Goal: Task Accomplishment & Management: Use online tool/utility

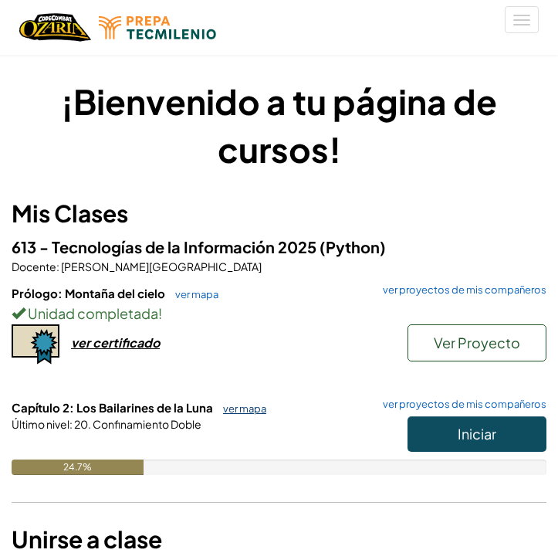
click at [249, 404] on link "ver mapa" at bounding box center [240, 408] width 51 height 12
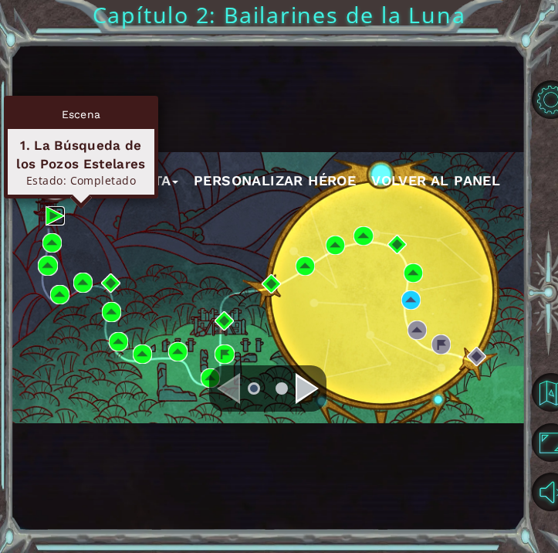
click at [52, 216] on img at bounding box center [55, 215] width 19 height 19
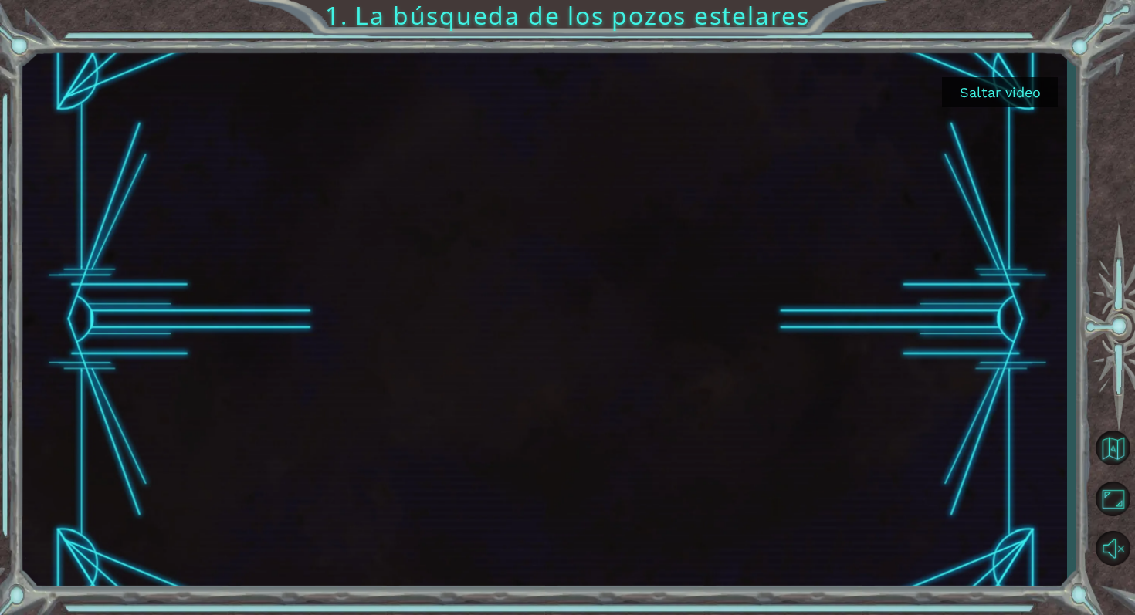
click at [557, 103] on button "Saltar video" at bounding box center [1000, 92] width 116 height 30
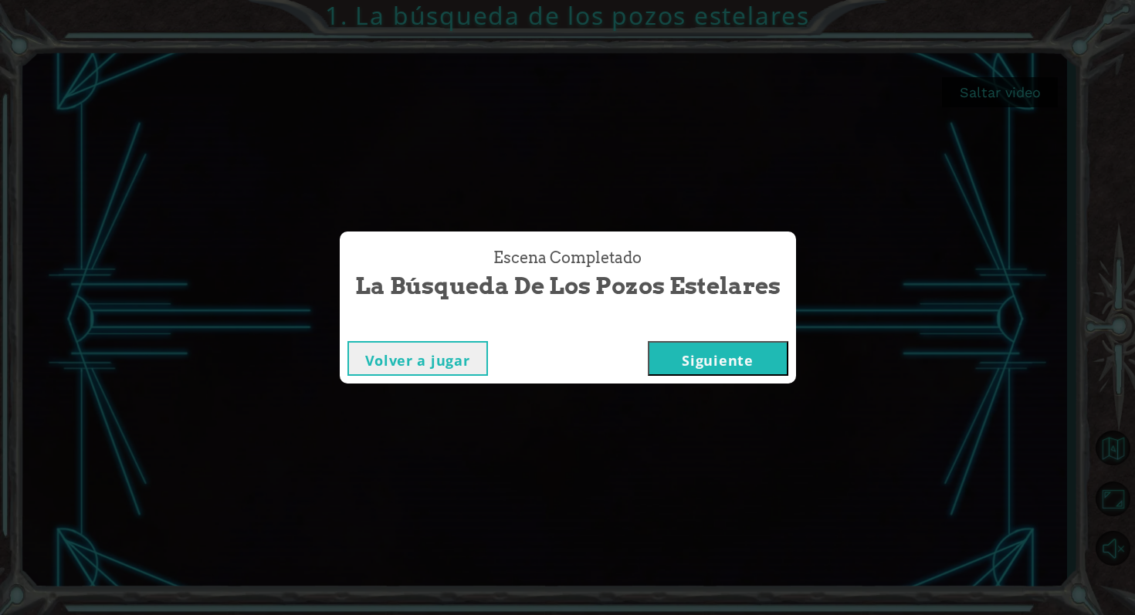
click at [557, 358] on button "Siguiente" at bounding box center [718, 358] width 140 height 35
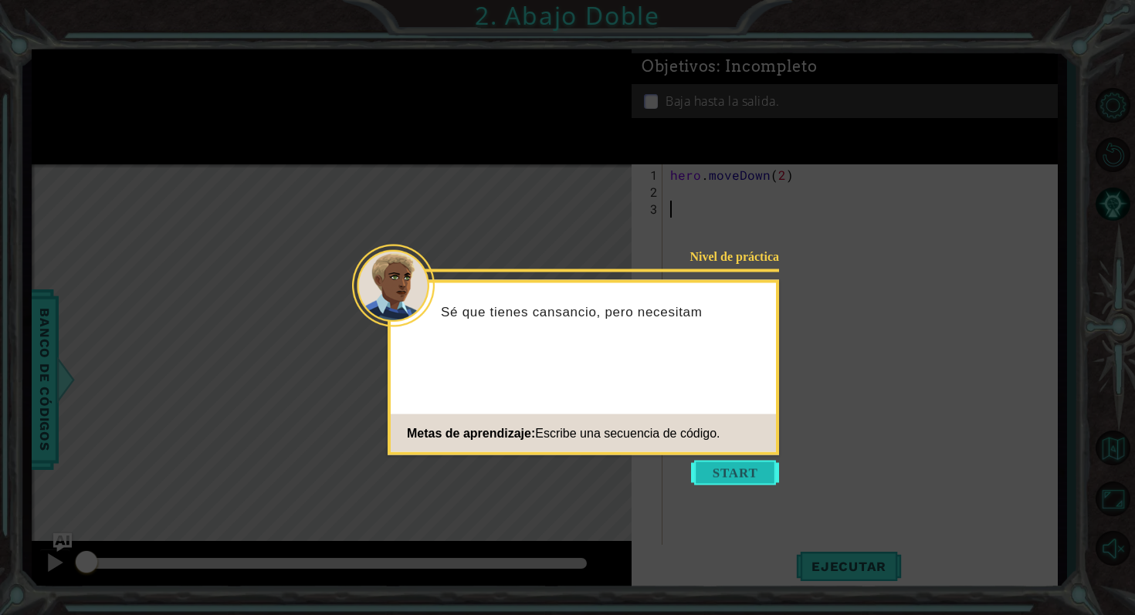
click at [557, 473] on button "Start" at bounding box center [735, 473] width 88 height 25
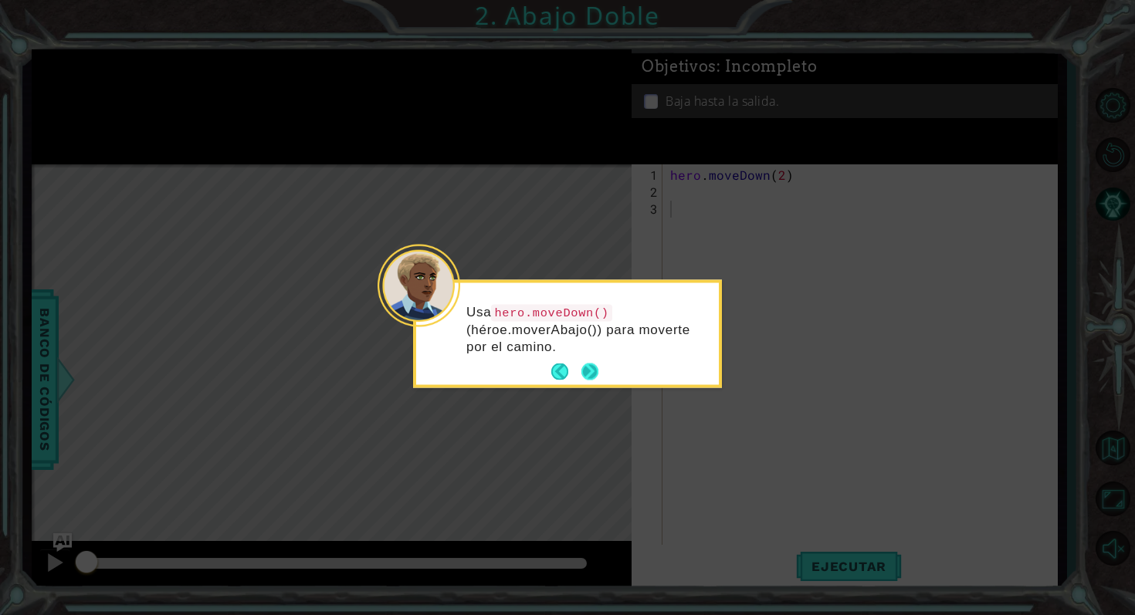
click at [557, 373] on button "Next" at bounding box center [589, 372] width 17 height 17
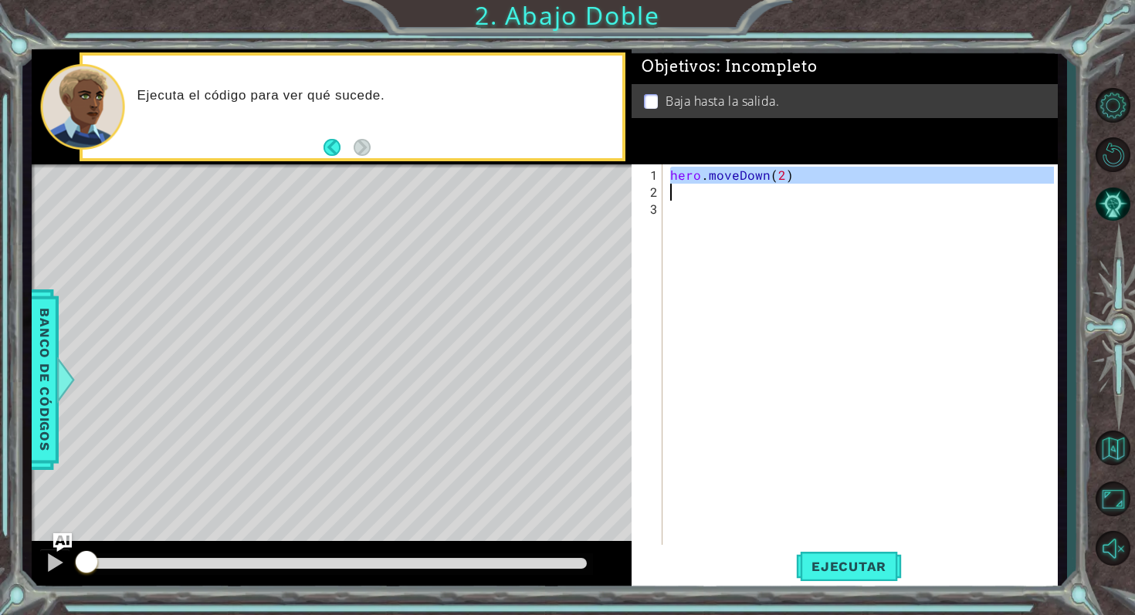
drag, startPoint x: 667, startPoint y: 176, endPoint x: 817, endPoint y: 190, distance: 151.1
click at [557, 190] on div "hero . moveDown ( 2 )" at bounding box center [864, 379] width 394 height 425
type textarea "hero.moveDown(2)"
click at [557, 191] on div "hero . moveDown ( 2 )" at bounding box center [864, 379] width 394 height 425
click at [557, 164] on div "hero . moveDown ( 2 )" at bounding box center [860, 359] width 387 height 391
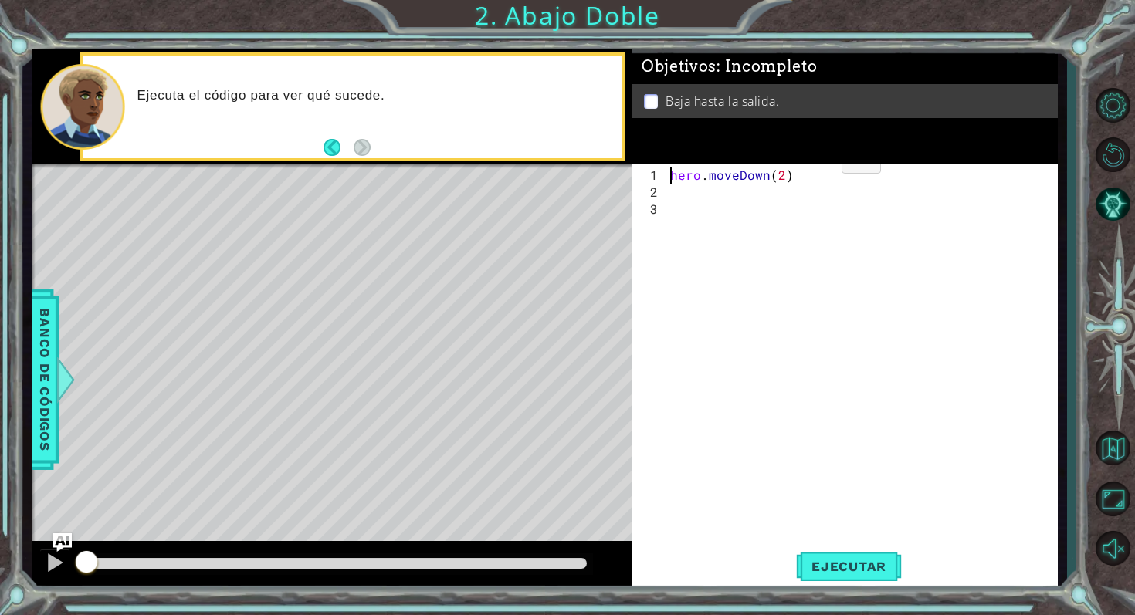
click at [557, 164] on div "hero . moveDown ( 2 )" at bounding box center [860, 359] width 387 height 391
click at [557, 180] on div "hero . moveDown ( 2 )" at bounding box center [864, 379] width 394 height 425
type textarea "hero.moveDown(2)"
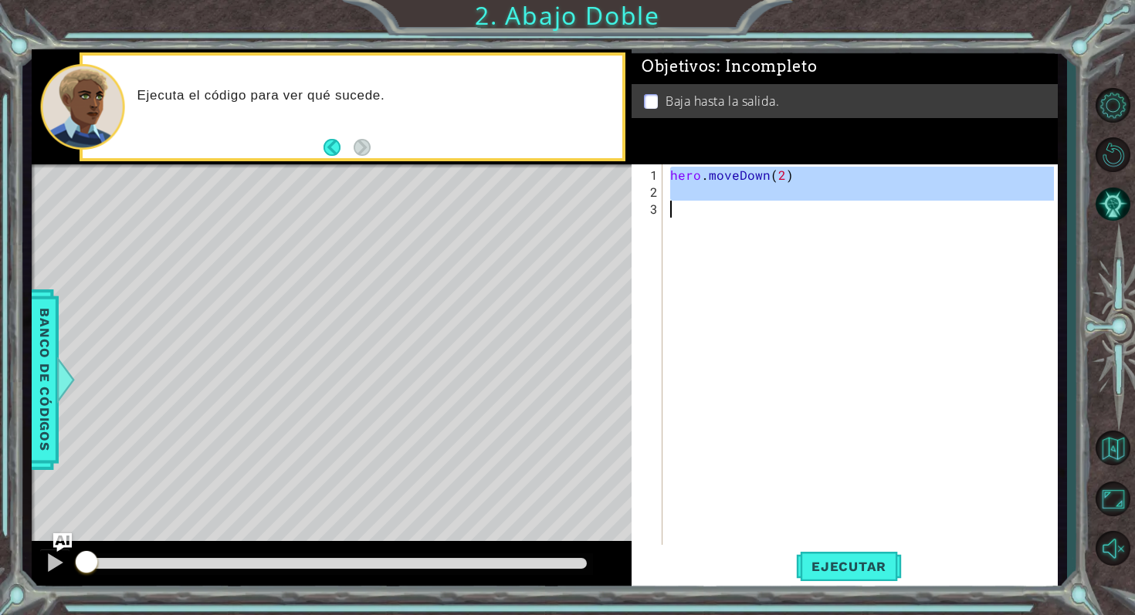
click at [557, 180] on div "hero . moveDown ( 2 )" at bounding box center [864, 379] width 394 height 425
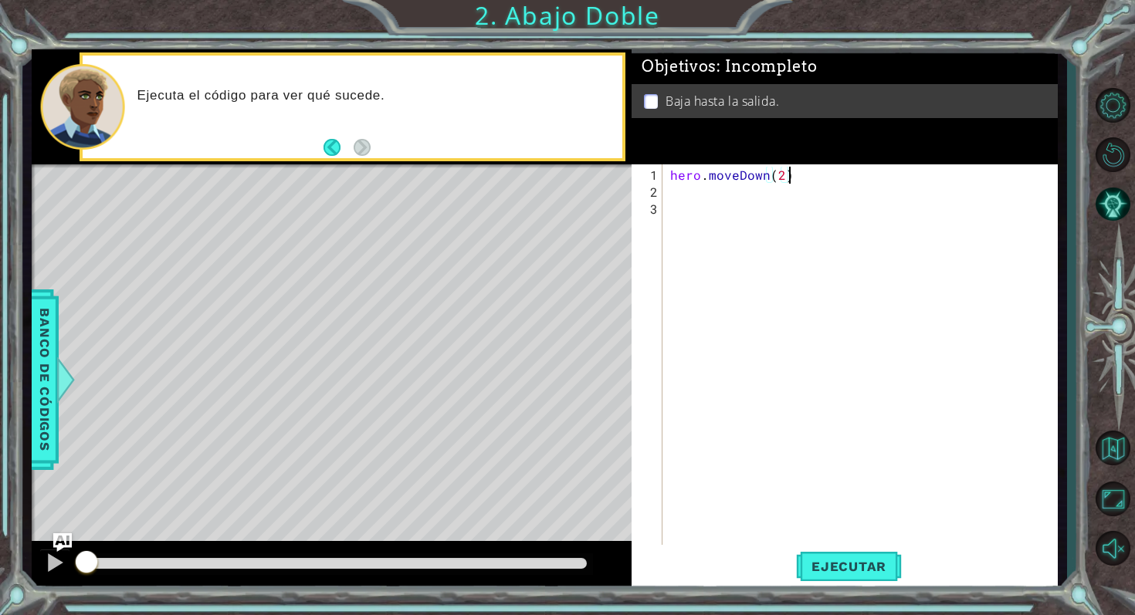
click at [557, 180] on div "hero . moveDown ( 2 )" at bounding box center [864, 379] width 394 height 425
type textarea "hero.moveDown(2)"
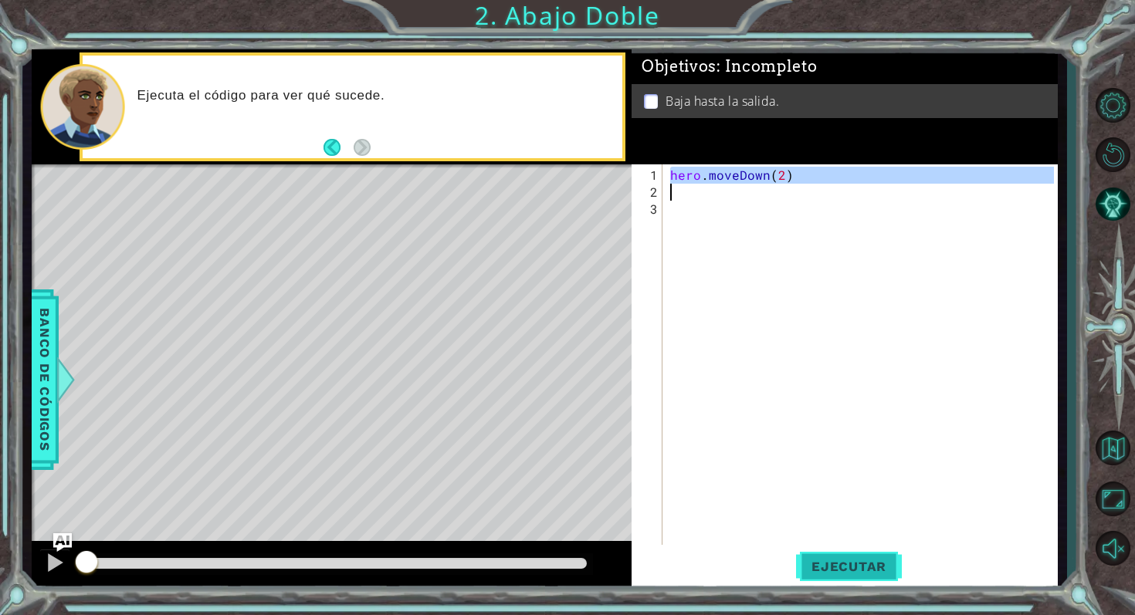
click at [557, 552] on span "Ejecutar" at bounding box center [849, 566] width 106 height 15
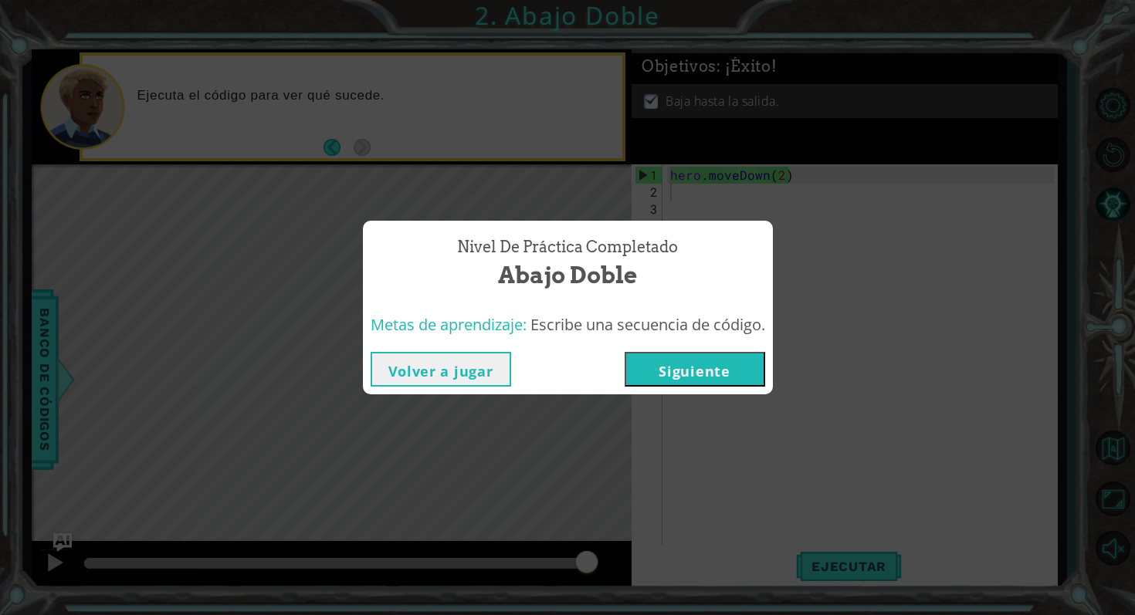
click at [557, 358] on button "Siguiente" at bounding box center [694, 369] width 140 height 35
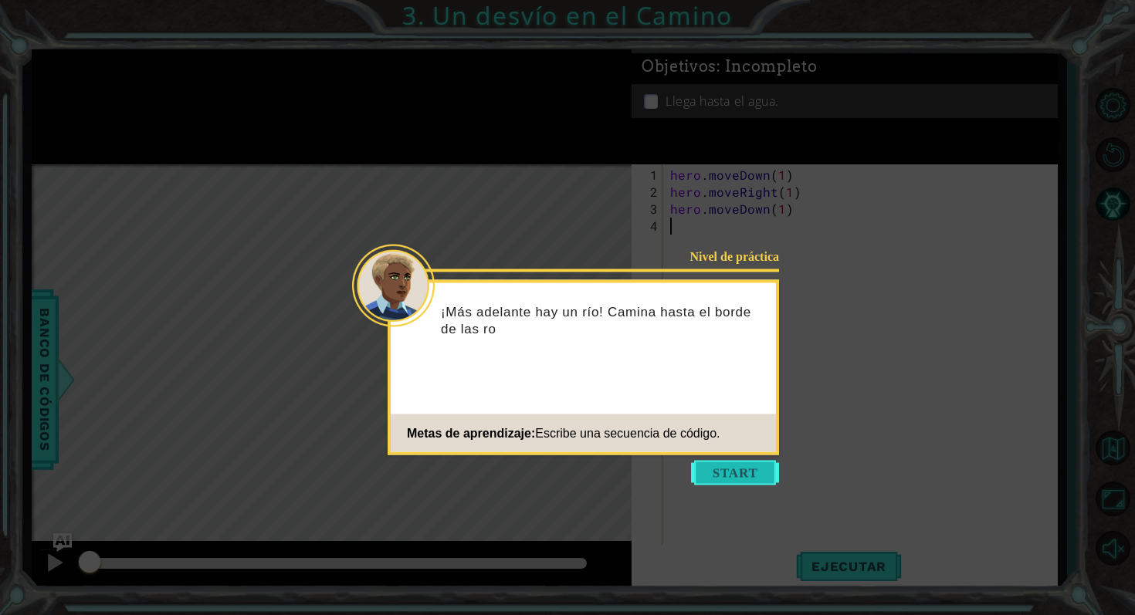
click at [557, 471] on button "Start" at bounding box center [735, 473] width 88 height 25
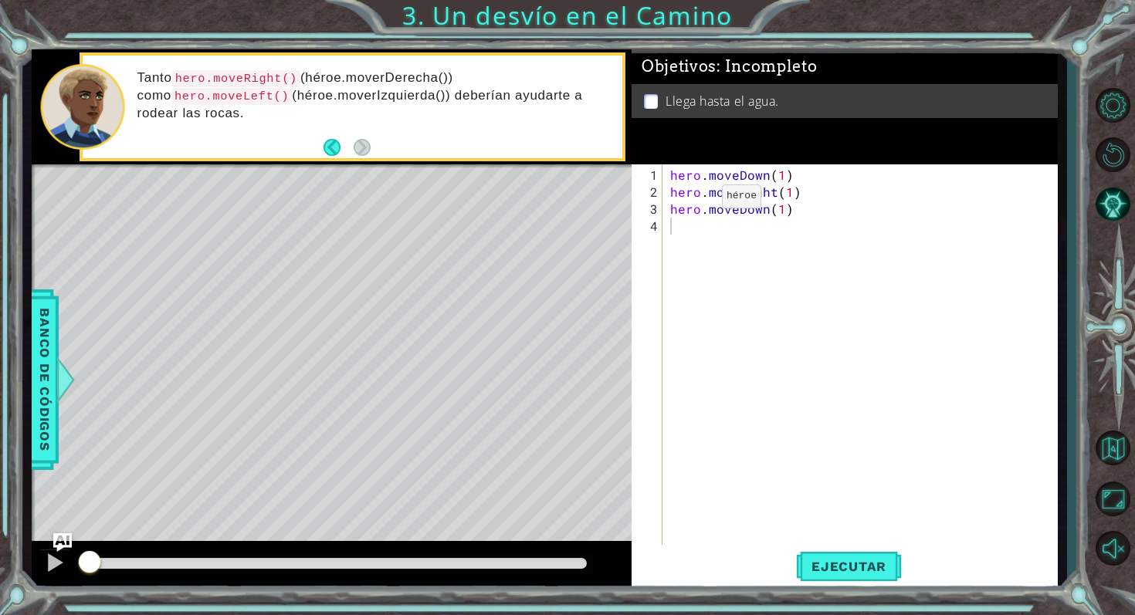
drag, startPoint x: 665, startPoint y: 172, endPoint x: 695, endPoint y: 201, distance: 41.5
click at [557, 201] on div "1 2 3 4 hero . moveDown ( 1 ) hero . moveRight ( 1 ) hero . moveDown ( 1 ) הההה…" at bounding box center [842, 359] width 422 height 391
drag, startPoint x: 665, startPoint y: 167, endPoint x: 784, endPoint y: 218, distance: 130.0
click at [557, 218] on div "1 2 3 4 hero . moveDown ( 1 ) hero . moveRight ( 1 ) hero . moveDown ( 1 ) הההה…" at bounding box center [842, 359] width 422 height 391
click at [557, 211] on div "hero . moveDown ( 1 ) hero . moveRight ( 1 ) hero . moveDown ( 1 )" at bounding box center [864, 379] width 394 height 425
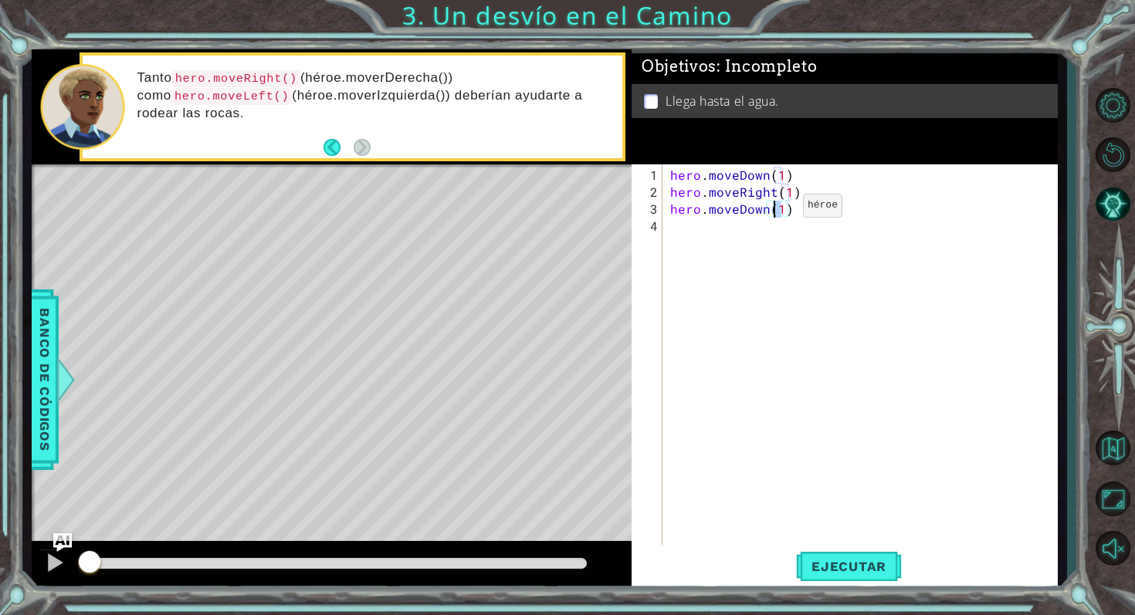
click at [557, 211] on div "hero . moveDown ( 1 ) hero . moveRight ( 1 ) hero . moveDown ( 1 )" at bounding box center [864, 379] width 394 height 425
type textarea "hero.moveDown(1)"
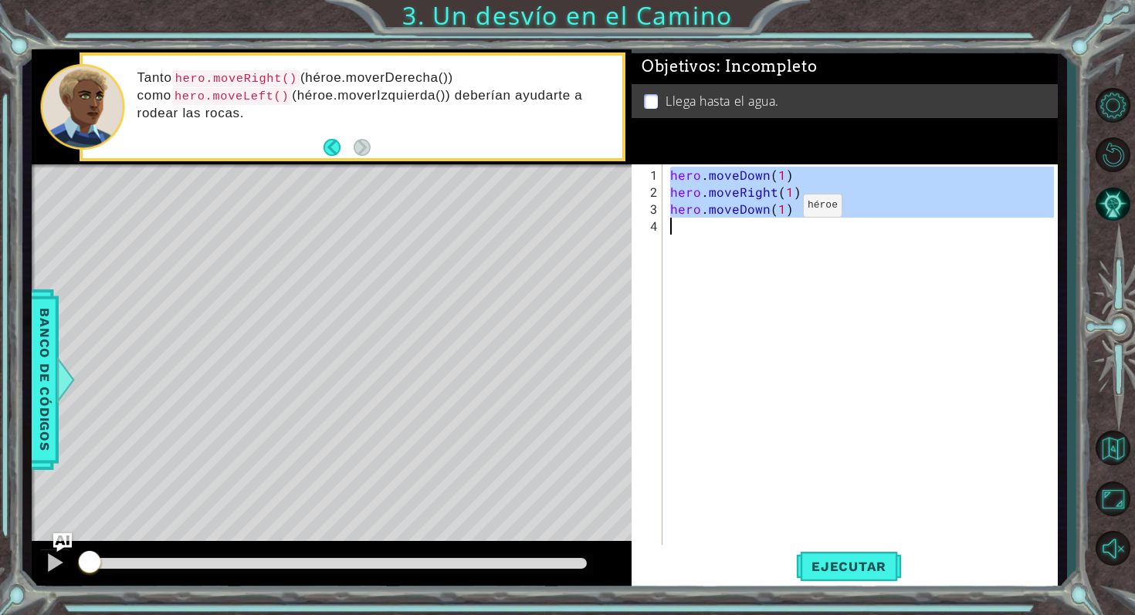
click at [557, 211] on div "hero . moveDown ( 1 ) hero . moveRight ( 1 ) hero . moveDown ( 1 )" at bounding box center [864, 379] width 394 height 425
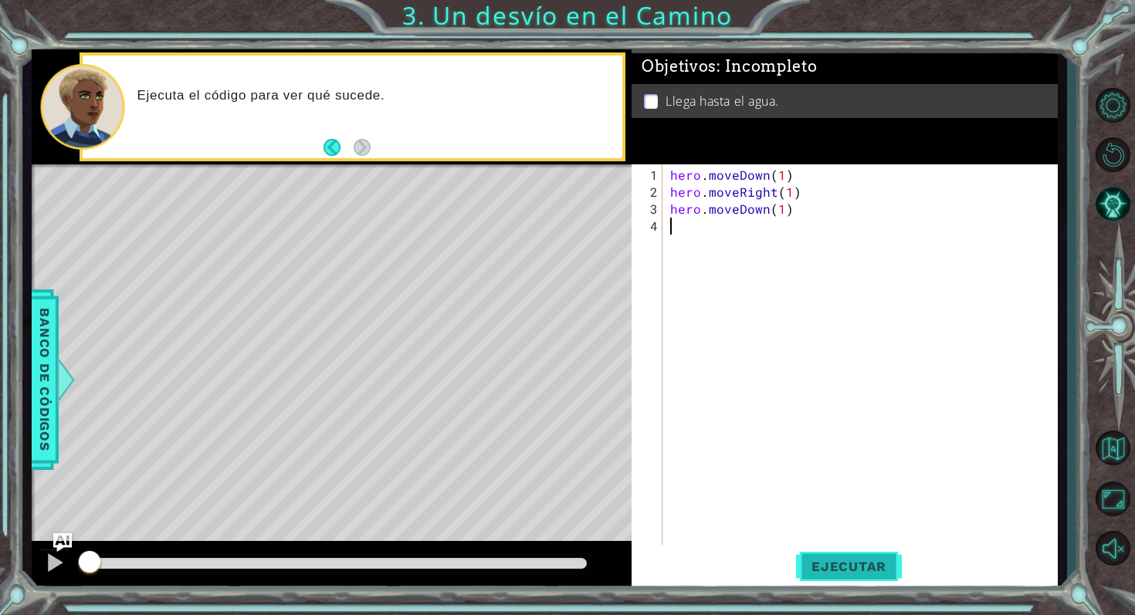
click at [557, 552] on span "Ejecutar" at bounding box center [849, 566] width 106 height 15
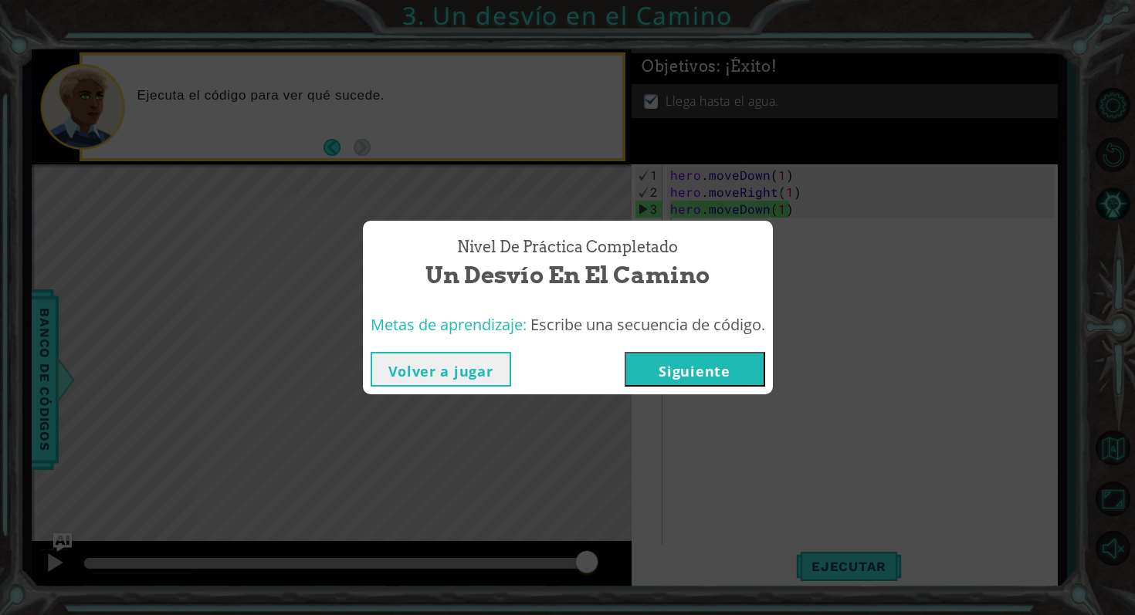
click at [557, 361] on button "Siguiente" at bounding box center [694, 369] width 140 height 35
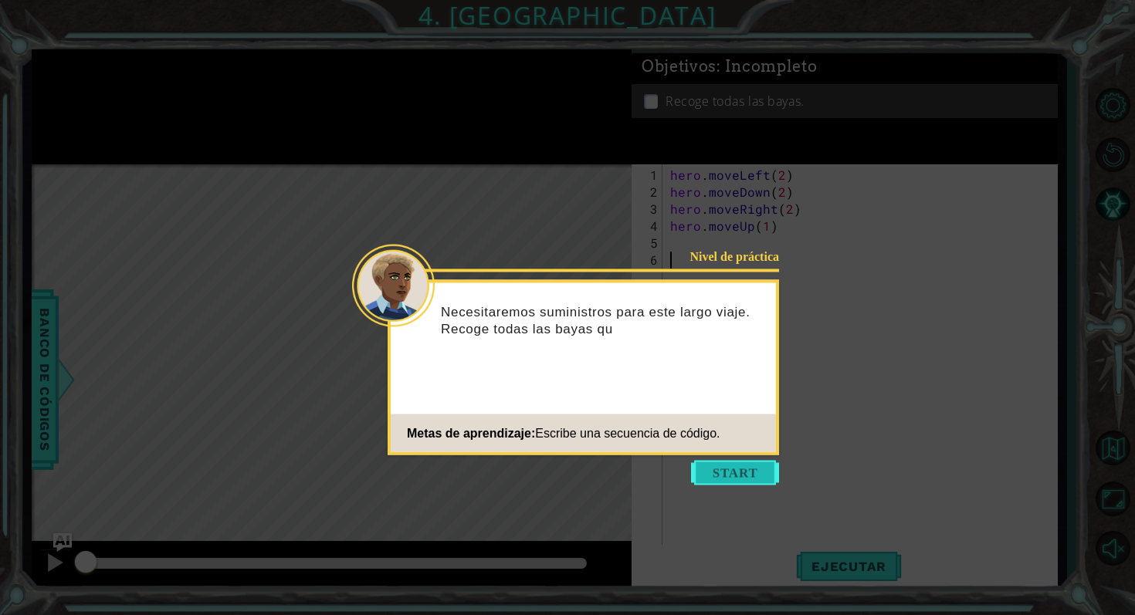
click at [557, 475] on button "Start" at bounding box center [735, 473] width 88 height 25
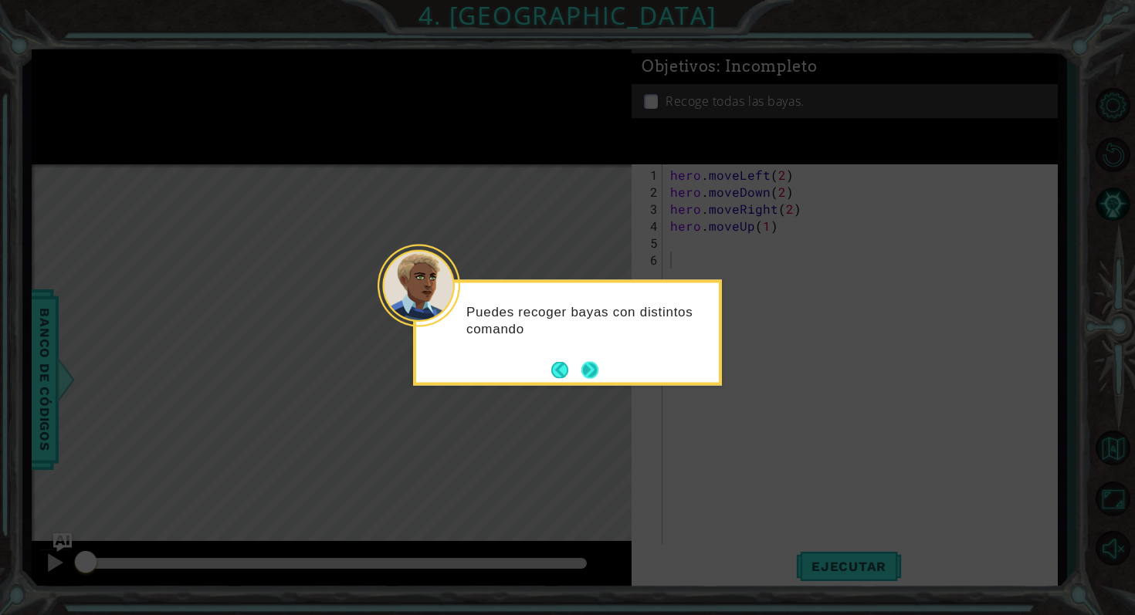
click at [557, 368] on button "Next" at bounding box center [589, 369] width 17 height 17
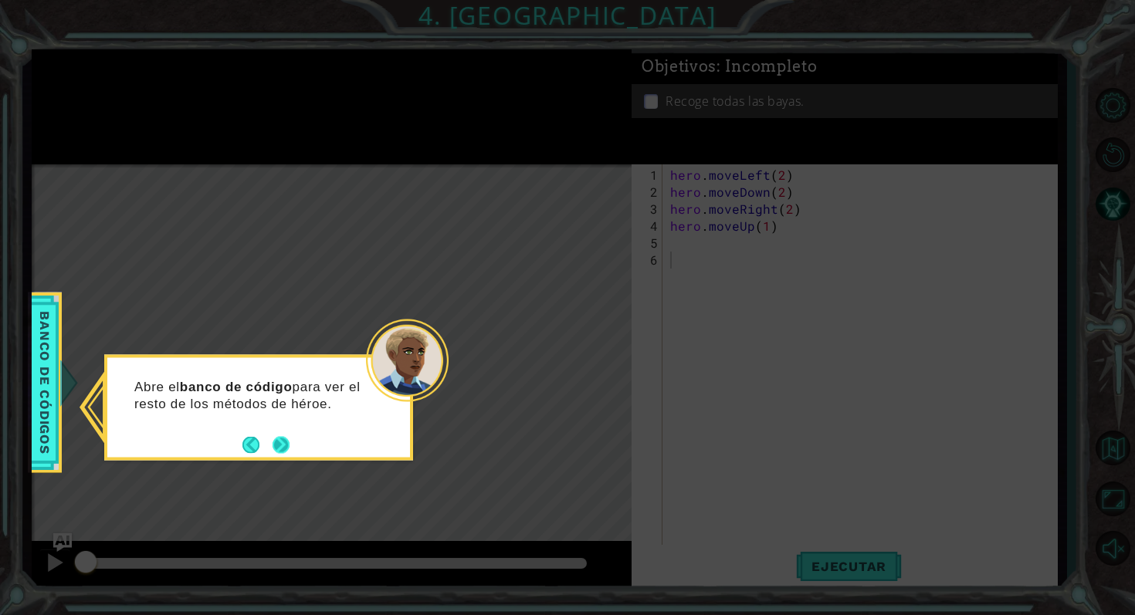
click at [277, 450] on button "Next" at bounding box center [280, 444] width 17 height 17
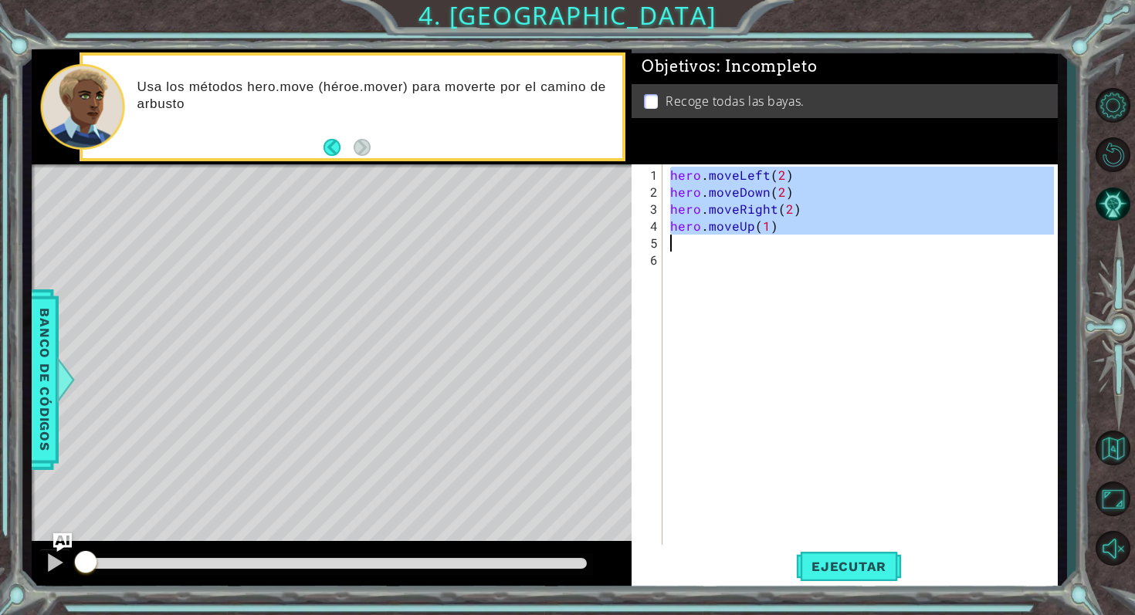
drag, startPoint x: 668, startPoint y: 176, endPoint x: 780, endPoint y: 235, distance: 127.4
click at [557, 235] on div "hero . moveLeft ( 2 ) hero . moveDown ( 2 ) hero . moveRight ( 2 ) hero . moveU…" at bounding box center [864, 379] width 394 height 425
type textarea "hero.moveUp(1)"
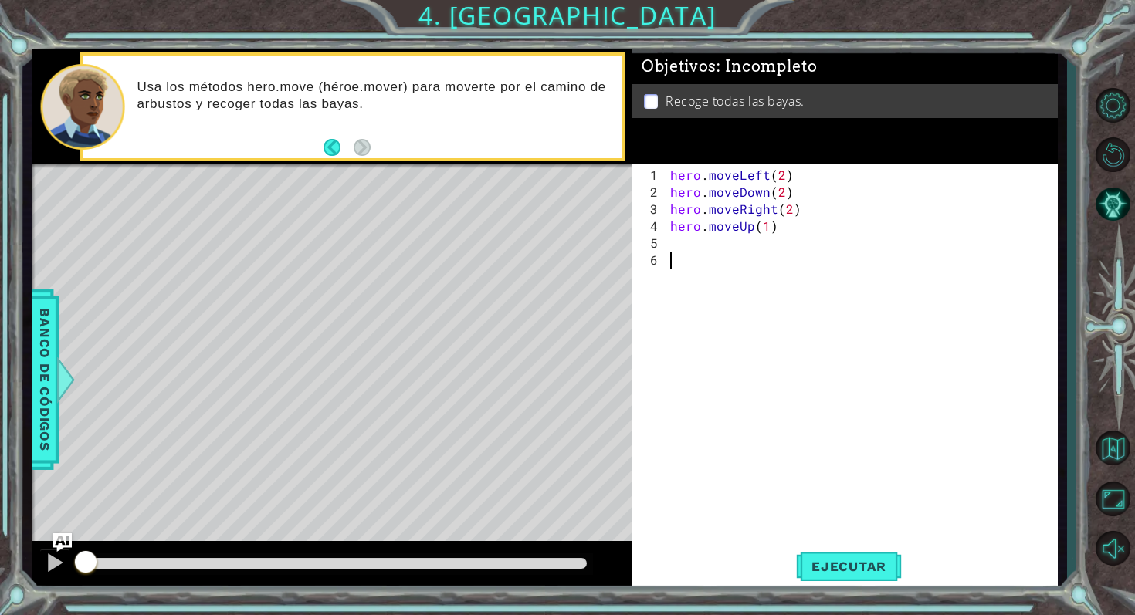
click at [557, 541] on div "hero . moveLeft ( 2 ) hero . moveDown ( 2 ) hero . moveRight ( 2 ) hero . moveU…" at bounding box center [864, 379] width 394 height 425
click at [557, 552] on span "Ejecutar" at bounding box center [849, 566] width 106 height 15
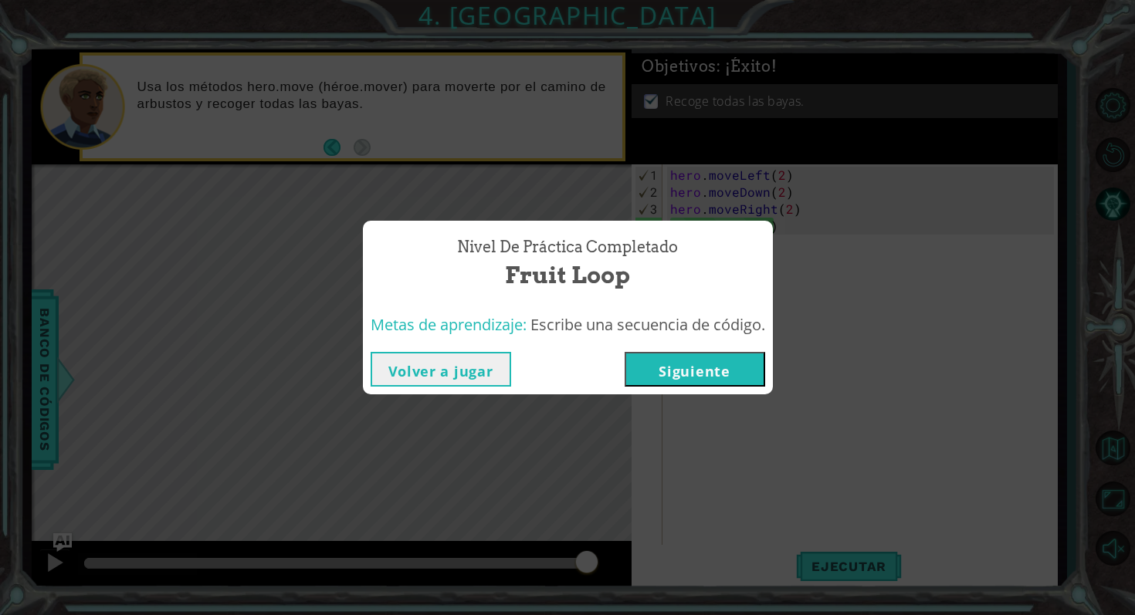
click at [557, 378] on button "Siguiente" at bounding box center [694, 369] width 140 height 35
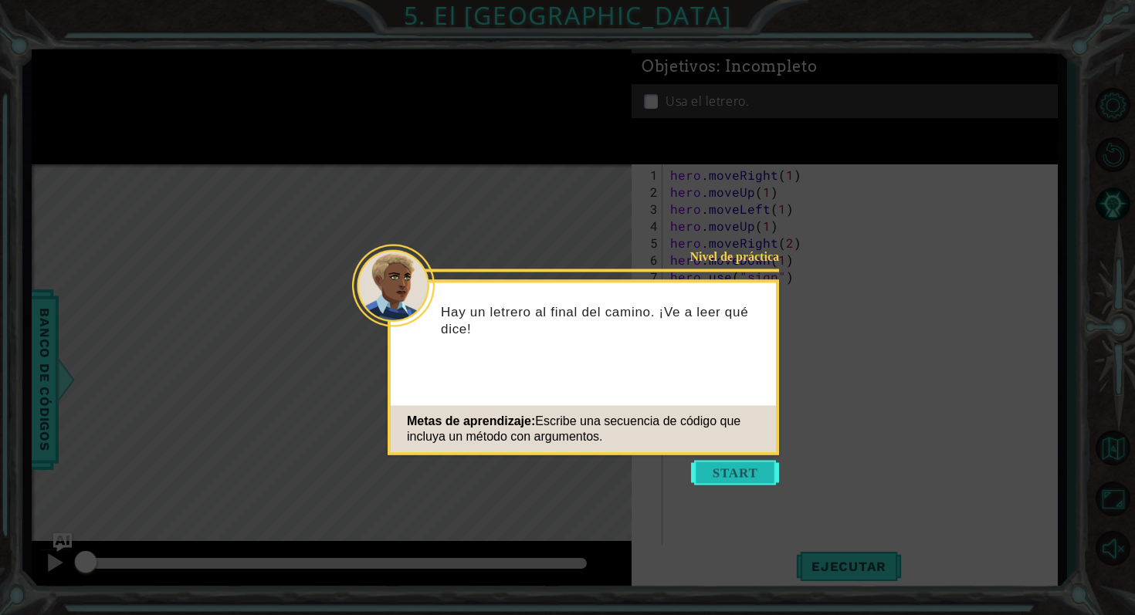
click at [557, 479] on button "Start" at bounding box center [735, 473] width 88 height 25
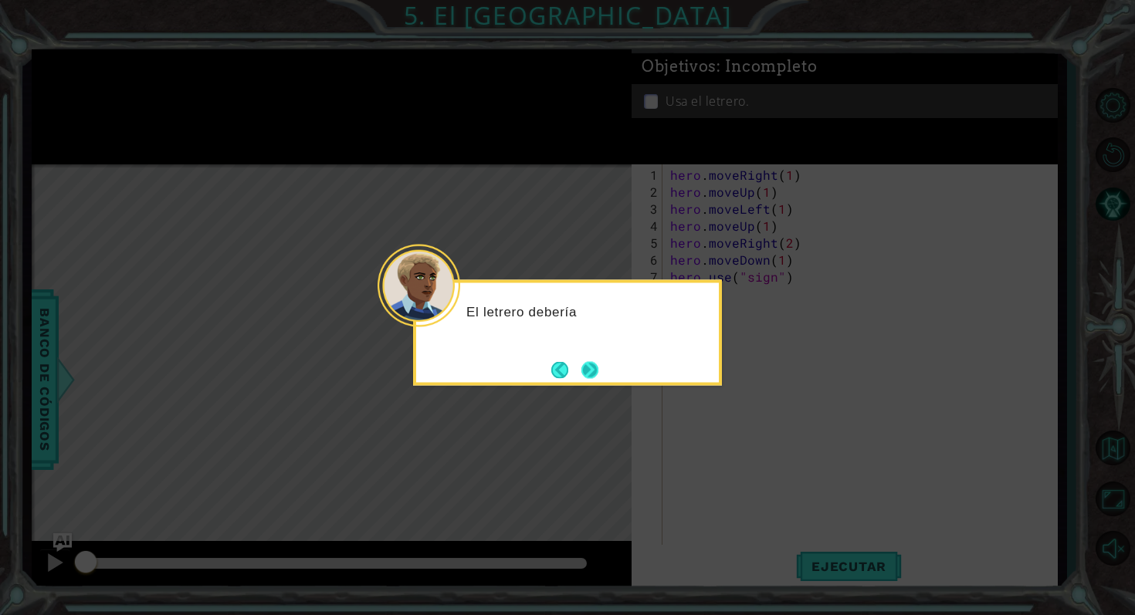
click at [557, 377] on button "Next" at bounding box center [589, 369] width 17 height 17
click at [557, 368] on button "Next" at bounding box center [589, 369] width 17 height 17
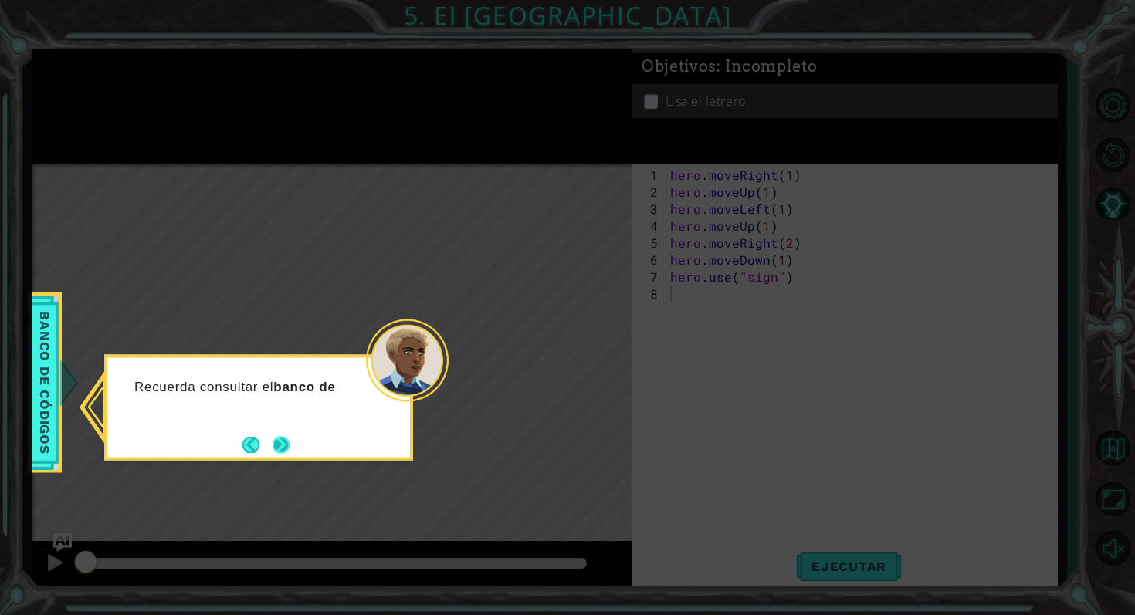
click at [285, 446] on button "Next" at bounding box center [281, 445] width 29 height 29
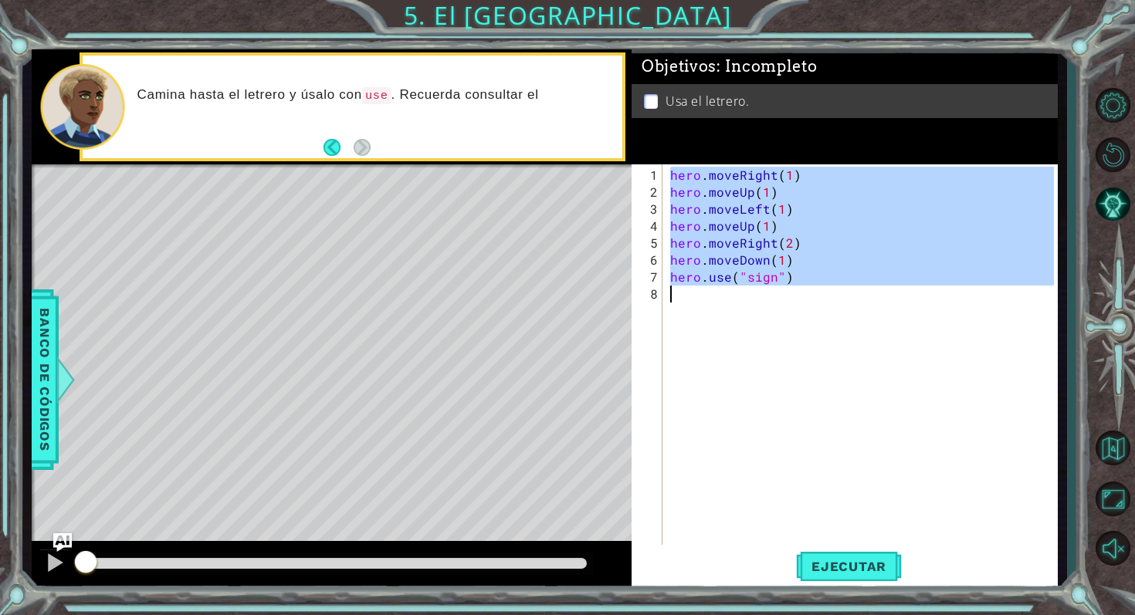
drag, startPoint x: 667, startPoint y: 174, endPoint x: 827, endPoint y: 296, distance: 201.6
click at [557, 296] on div "hero . moveRight ( 1 ) hero . moveUp ( 1 ) hero . moveLeft ( 1 ) hero . moveUp …" at bounding box center [864, 379] width 394 height 425
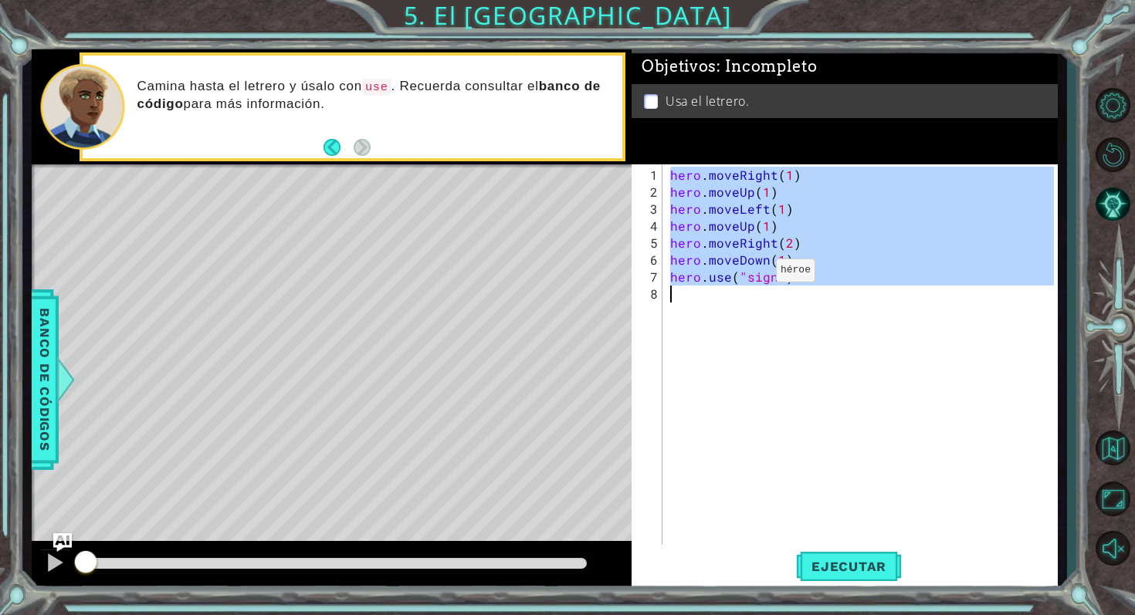
click at [557, 276] on div "hero . moveRight ( 1 ) hero . moveUp ( 1 ) hero . moveLeft ( 1 ) hero . moveUp …" at bounding box center [860, 359] width 387 height 391
type textarea "hero.use("sign")"
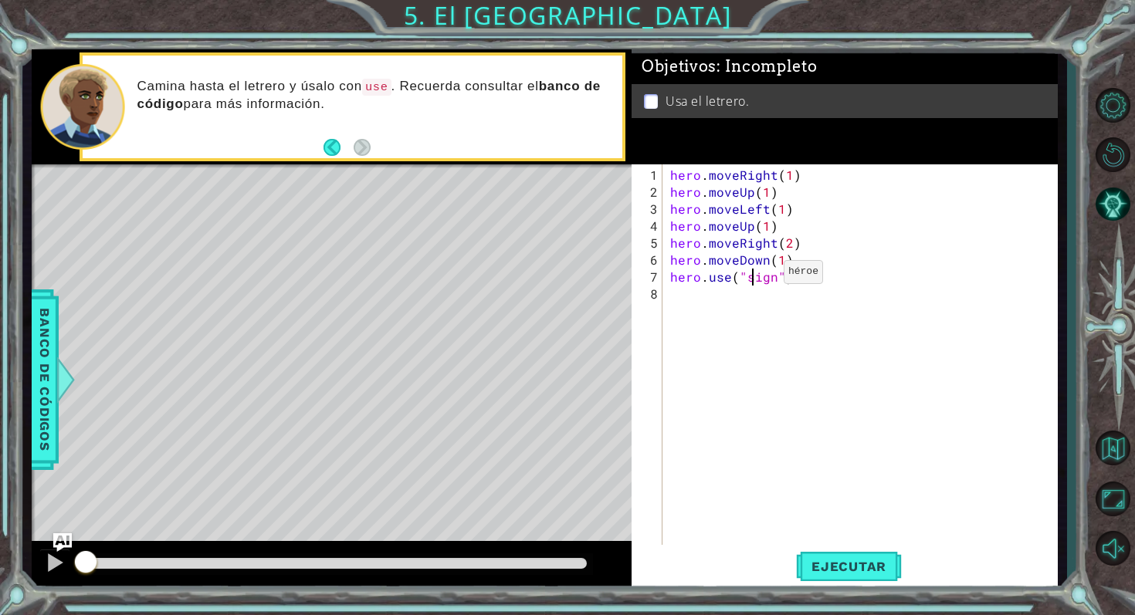
click at [557, 278] on div "hero . moveRight ( 1 ) hero . moveUp ( 1 ) hero . moveLeft ( 1 ) hero . moveUp …" at bounding box center [864, 379] width 394 height 425
click at [557, 281] on div "hero . moveRight ( 1 ) hero . moveUp ( 1 ) hero . moveLeft ( 1 ) hero . moveUp …" at bounding box center [864, 379] width 394 height 425
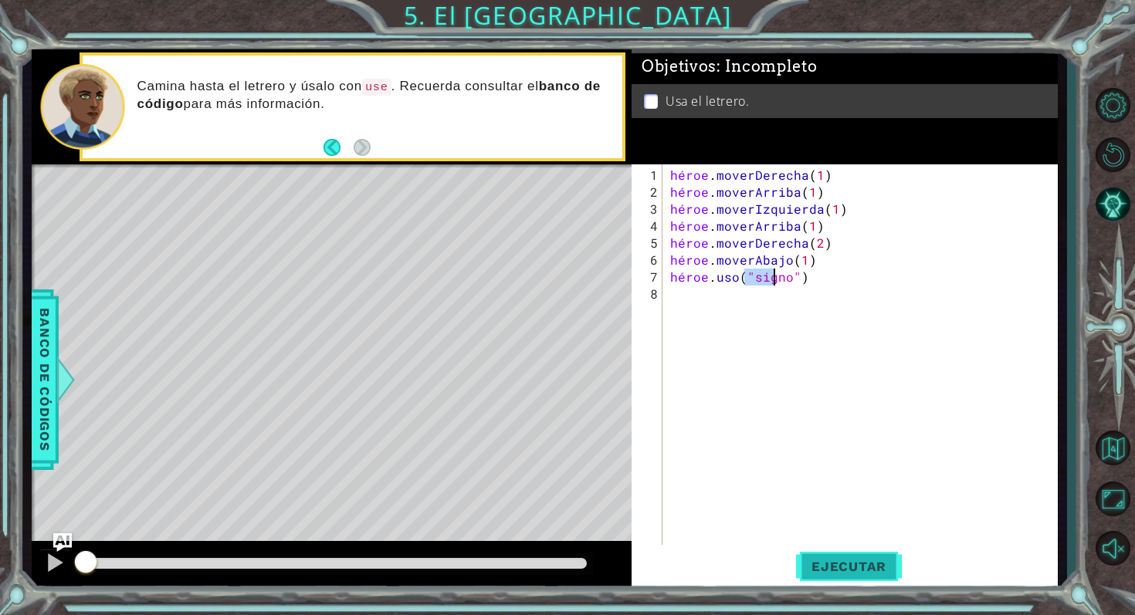
click at [557, 552] on font "Ejecutar" at bounding box center [848, 566] width 75 height 15
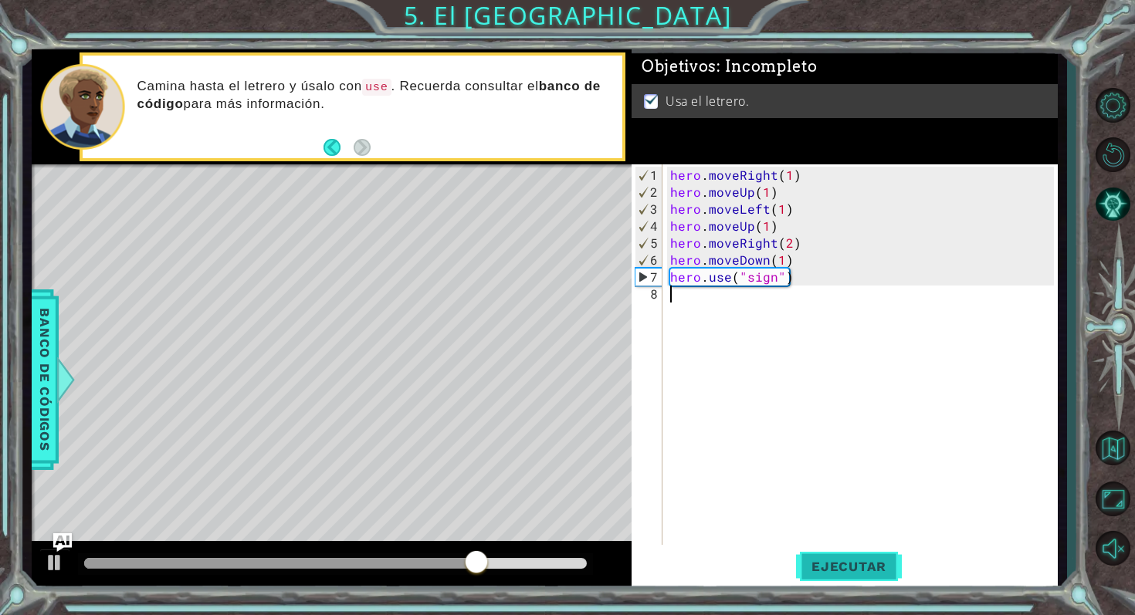
click at [557, 347] on div "hero . moveRight ( 1 ) hero . moveUp ( 1 ) hero . moveLeft ( 1 ) hero . moveUp …" at bounding box center [864, 379] width 394 height 425
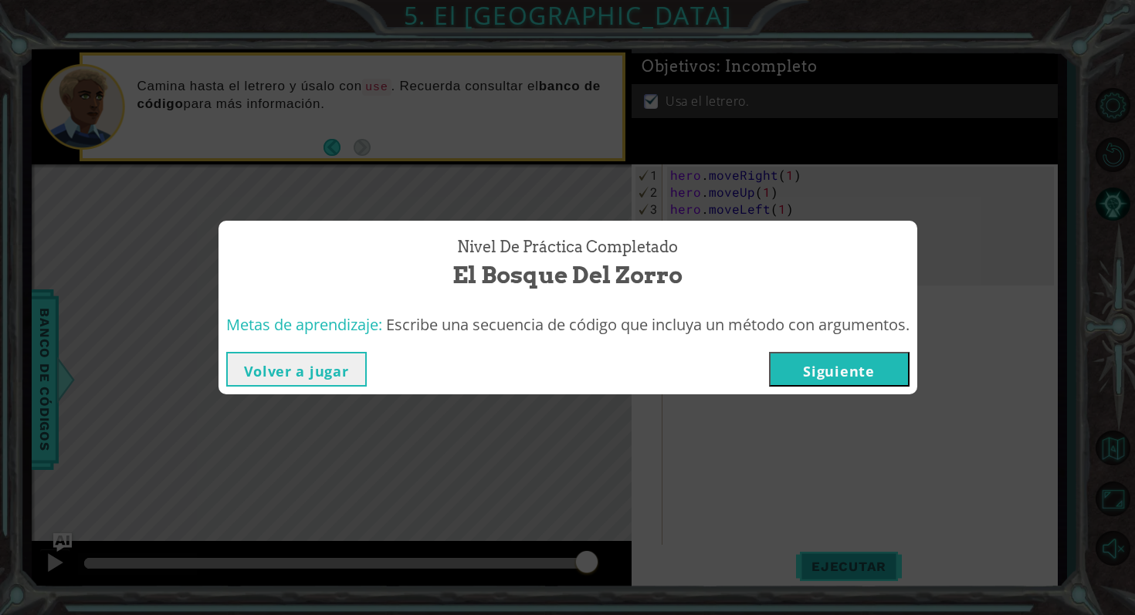
click at [557, 366] on button "Siguiente" at bounding box center [839, 369] width 140 height 35
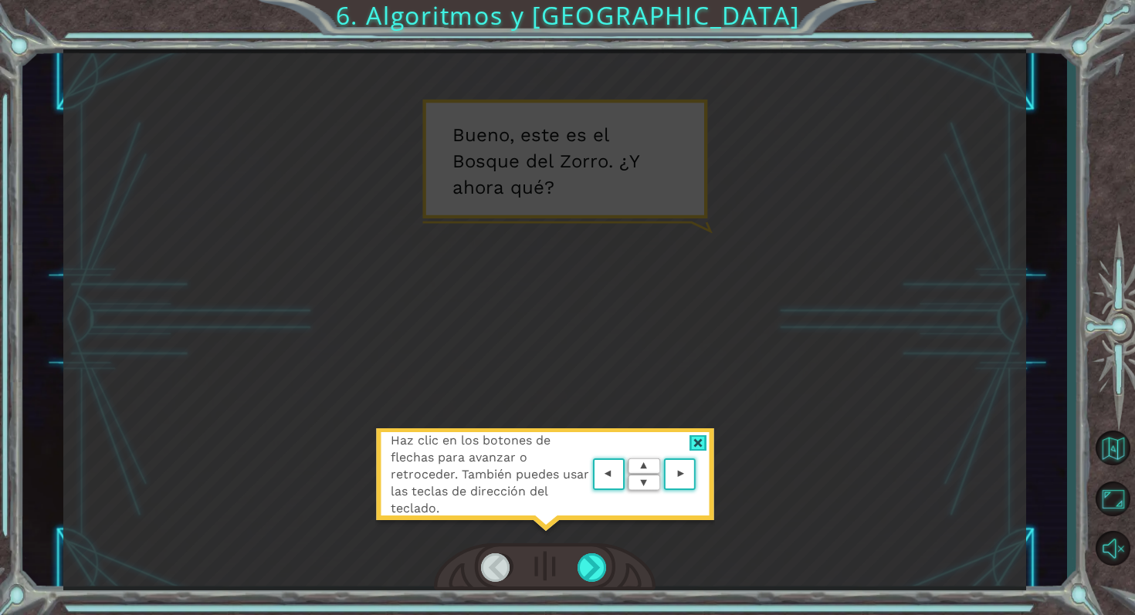
click at [557, 441] on div at bounding box center [698, 443] width 18 height 16
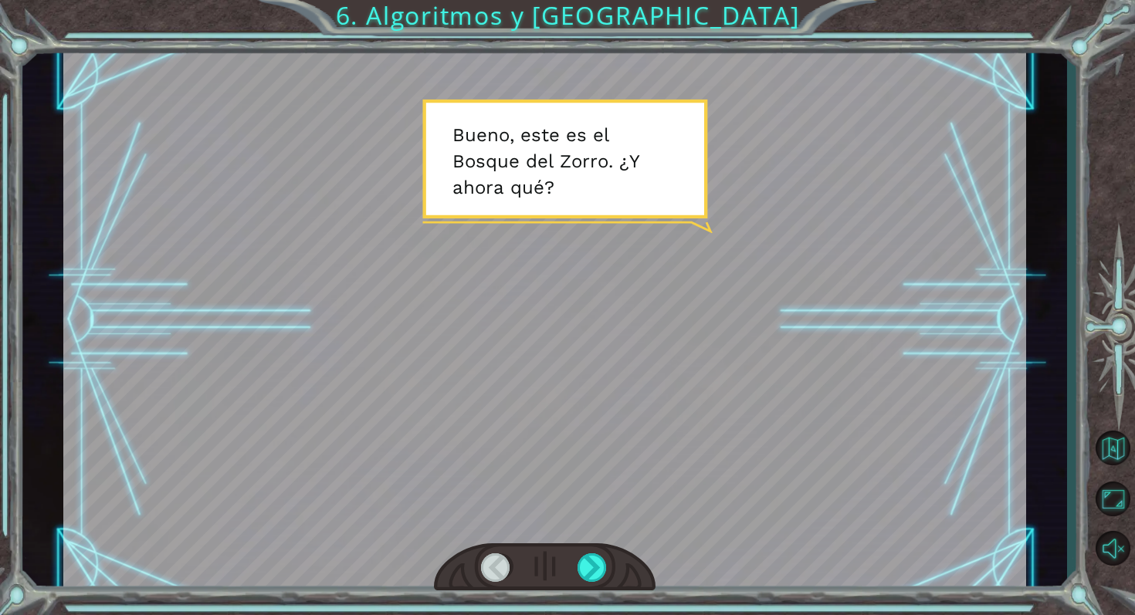
click at [557, 551] on div at bounding box center [545, 567] width 222 height 49
click at [557, 552] on div at bounding box center [592, 567] width 31 height 29
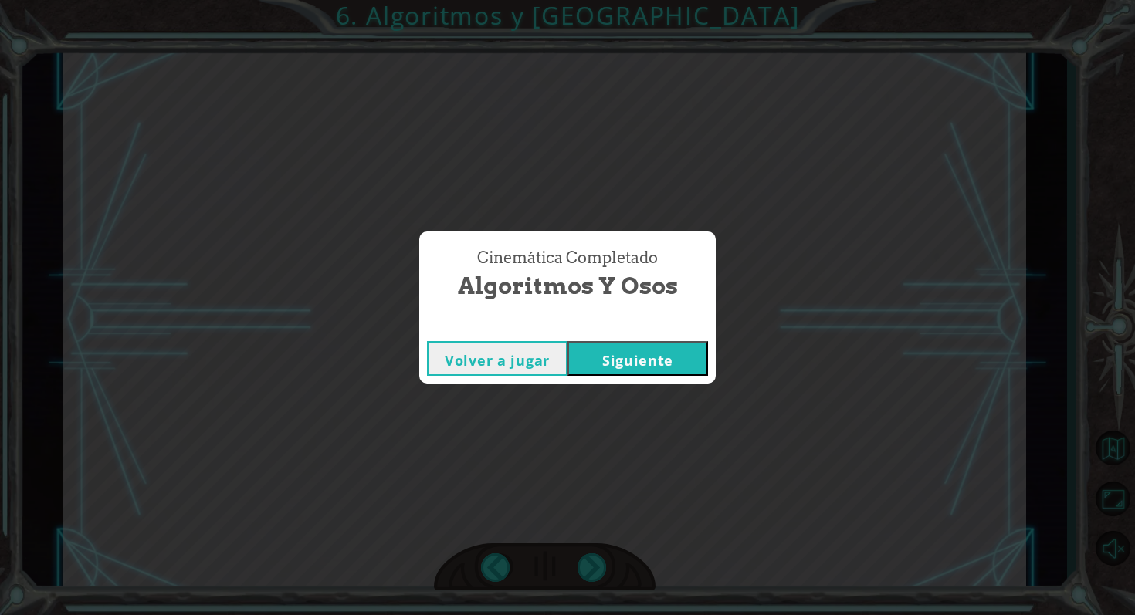
click at [557, 368] on button "Siguiente" at bounding box center [637, 358] width 140 height 35
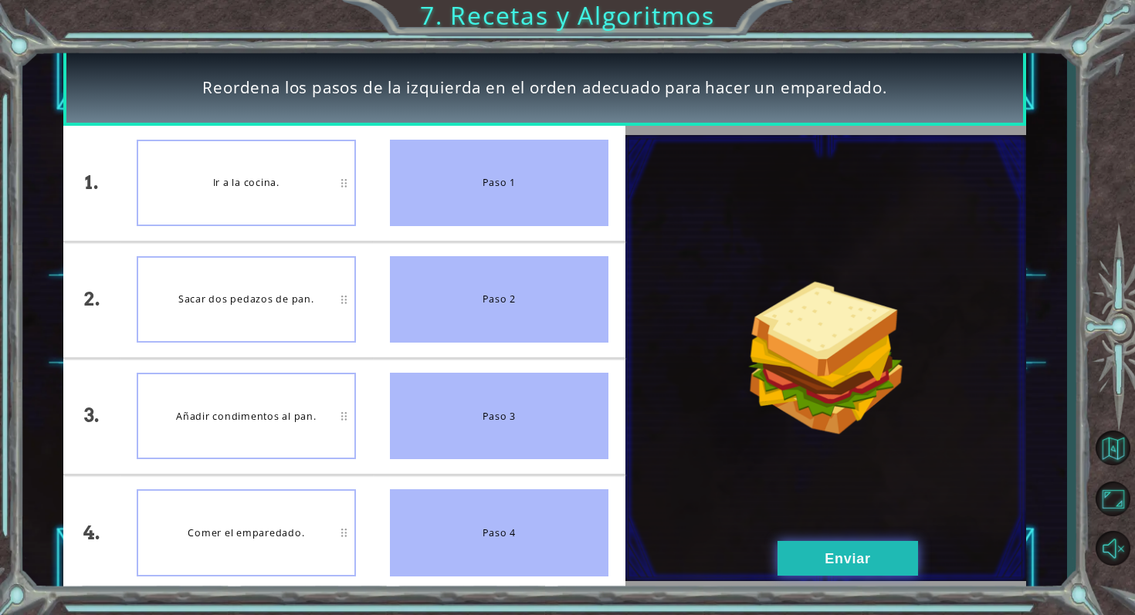
click at [557, 552] on button "Enviar" at bounding box center [847, 558] width 140 height 35
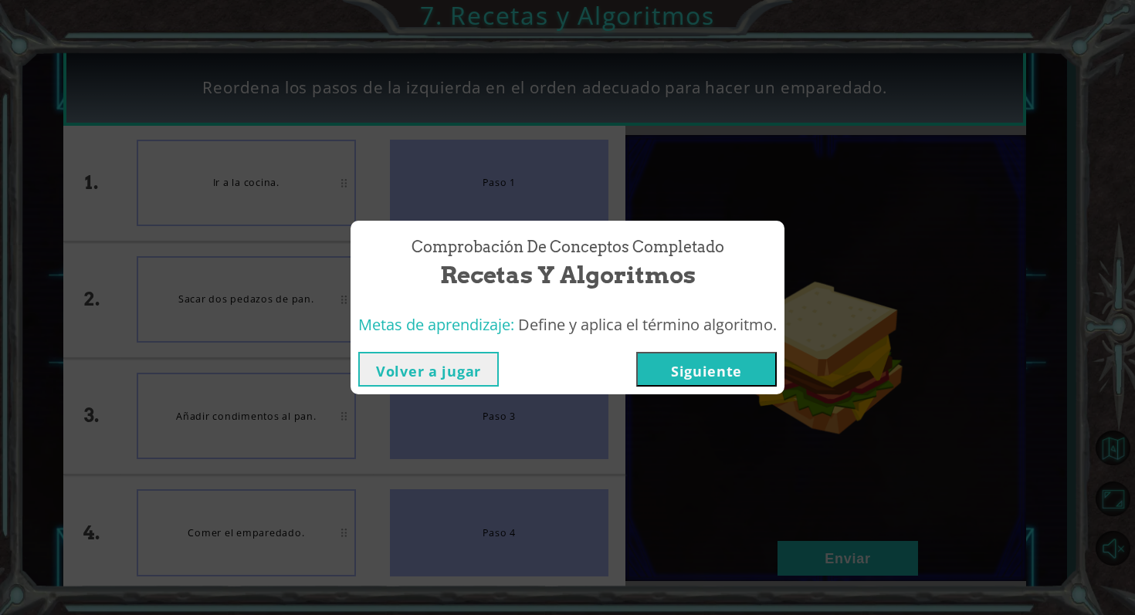
click at [557, 368] on button "Siguiente" at bounding box center [706, 369] width 140 height 35
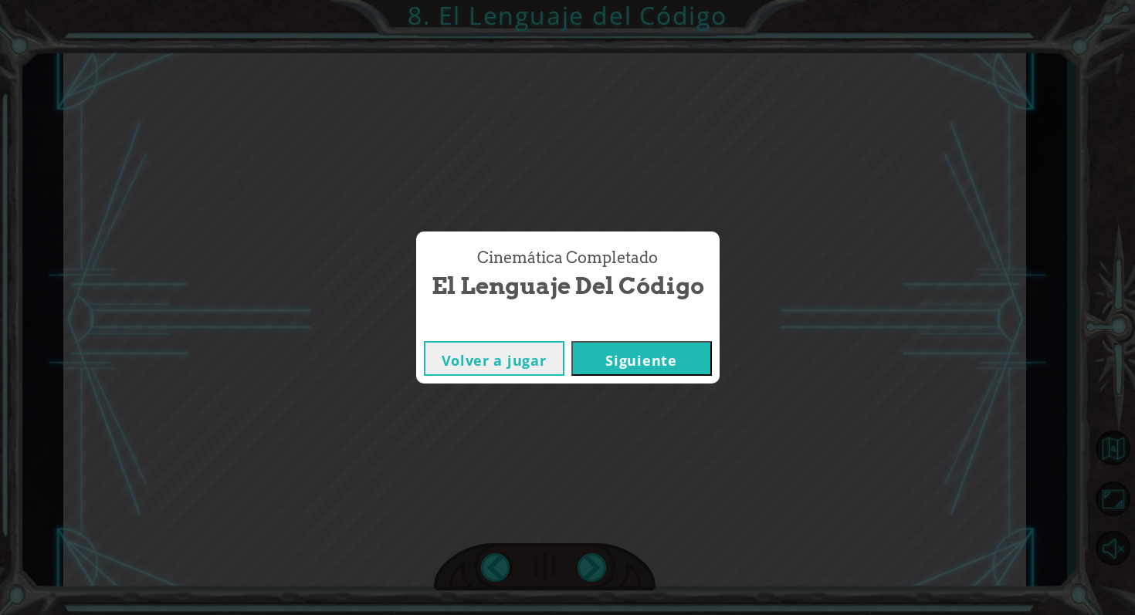
click at [557, 357] on button "Siguiente" at bounding box center [641, 358] width 140 height 35
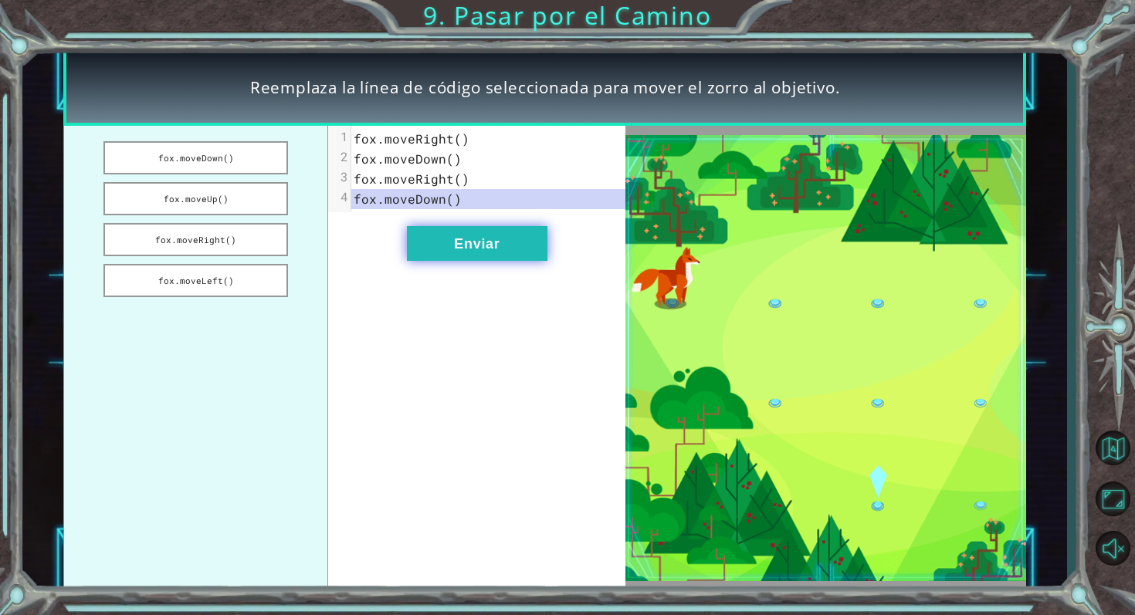
click at [479, 243] on button "Enviar" at bounding box center [477, 243] width 140 height 35
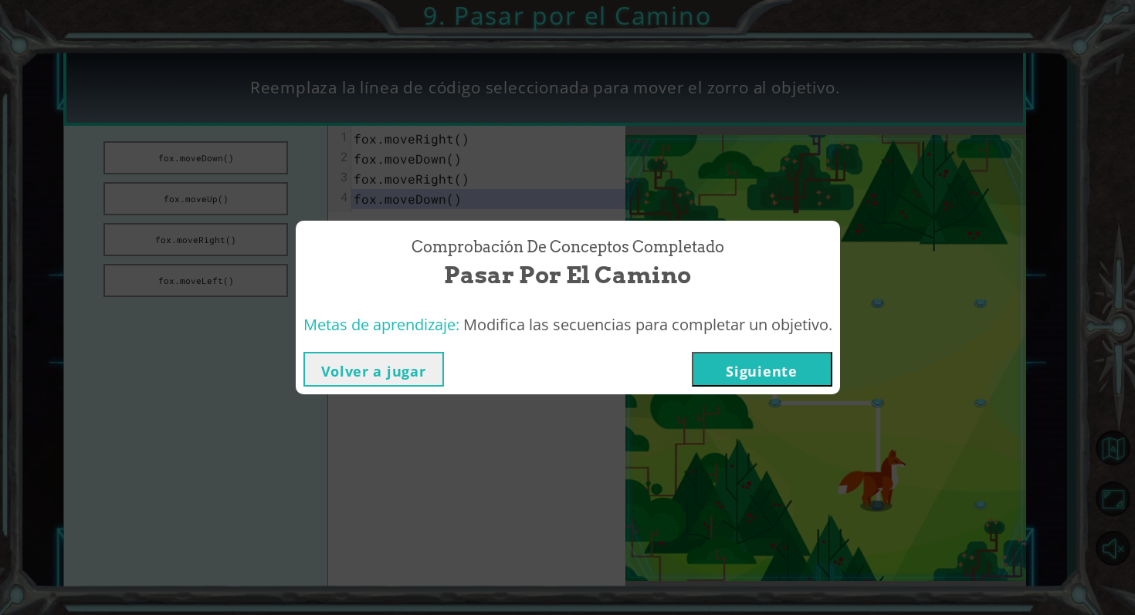
click at [557, 368] on button "Siguiente" at bounding box center [762, 369] width 140 height 35
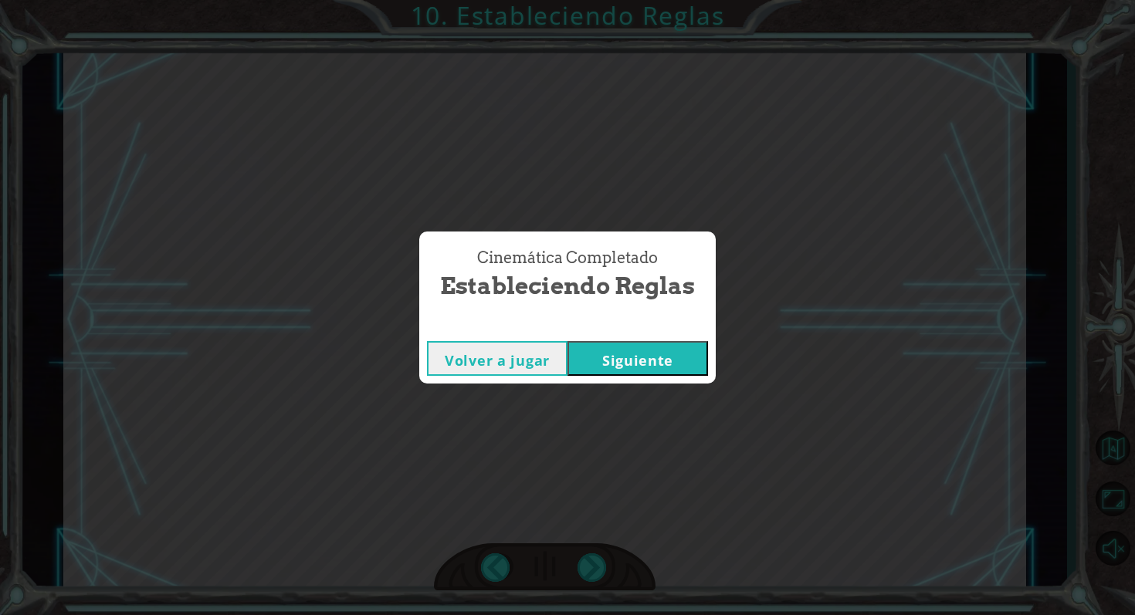
click at [557, 350] on button "Siguiente" at bounding box center [637, 358] width 140 height 35
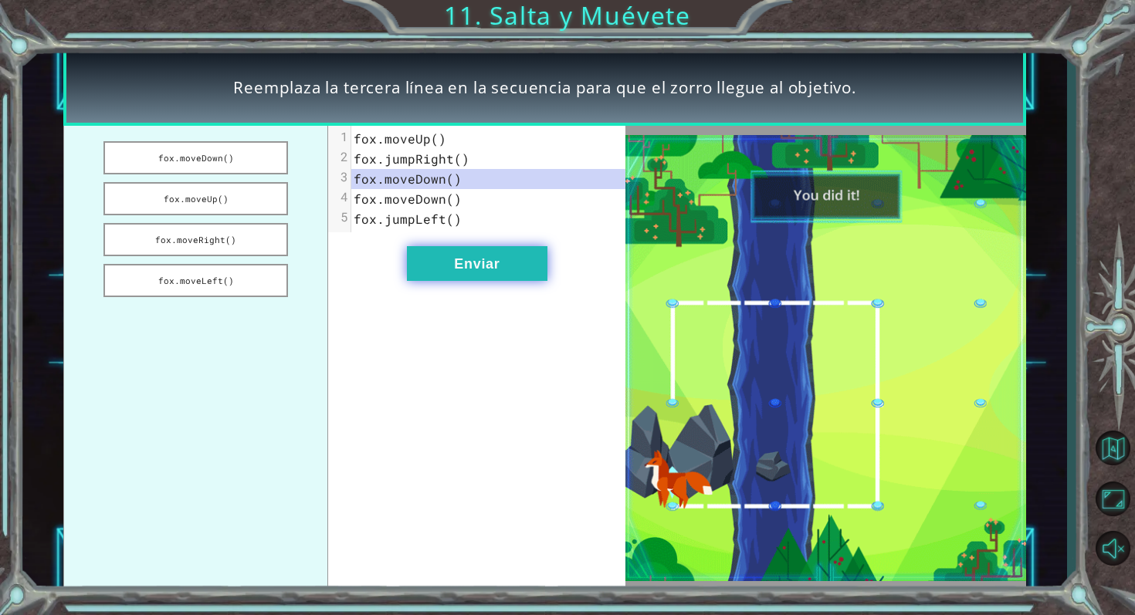
click at [513, 263] on button "Enviar" at bounding box center [477, 263] width 140 height 35
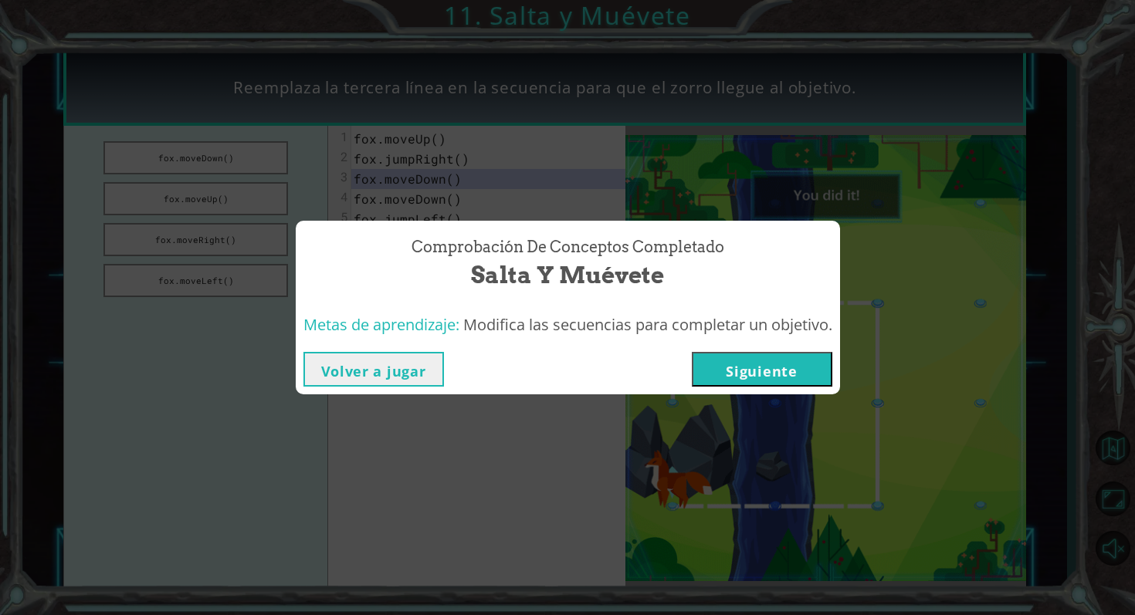
click at [557, 360] on button "Siguiente" at bounding box center [762, 369] width 140 height 35
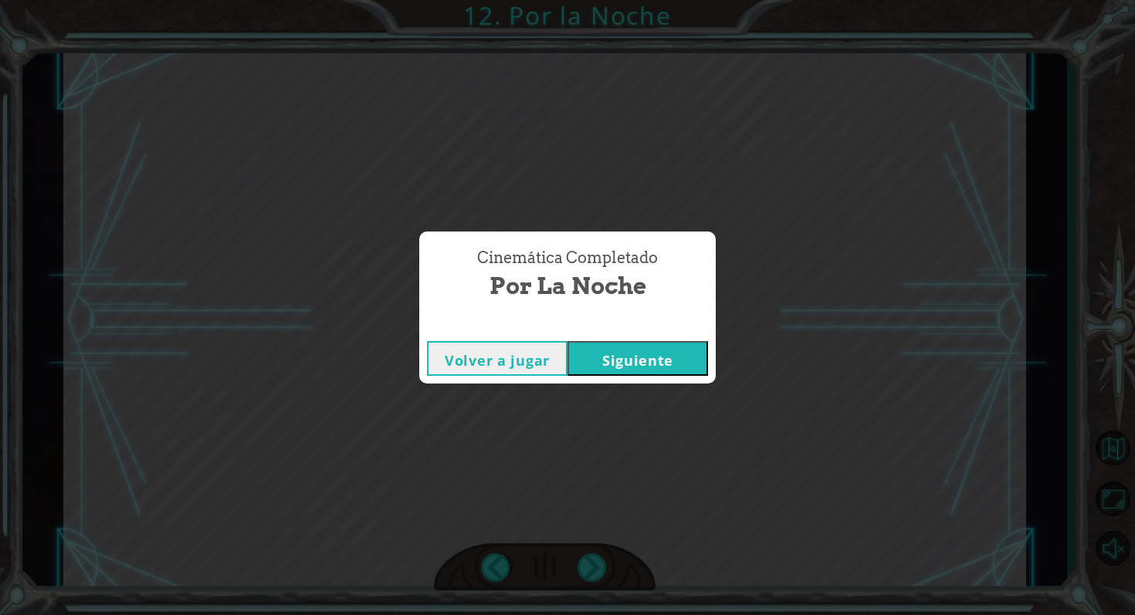
click at [557, 364] on button "Siguiente" at bounding box center [637, 358] width 140 height 35
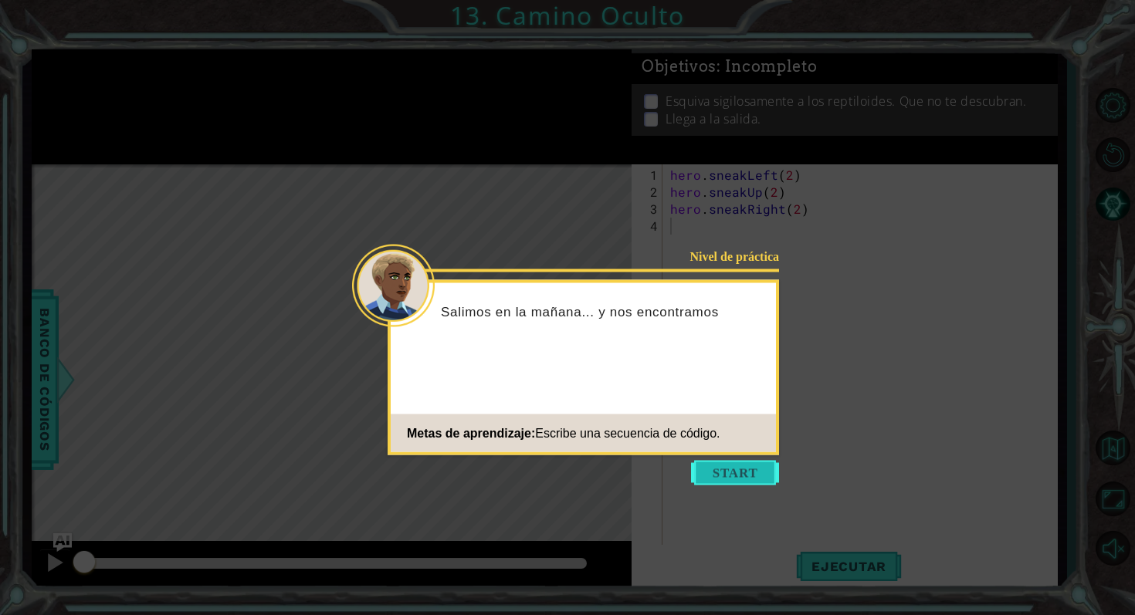
click at [557, 481] on button "Start" at bounding box center [735, 473] width 88 height 25
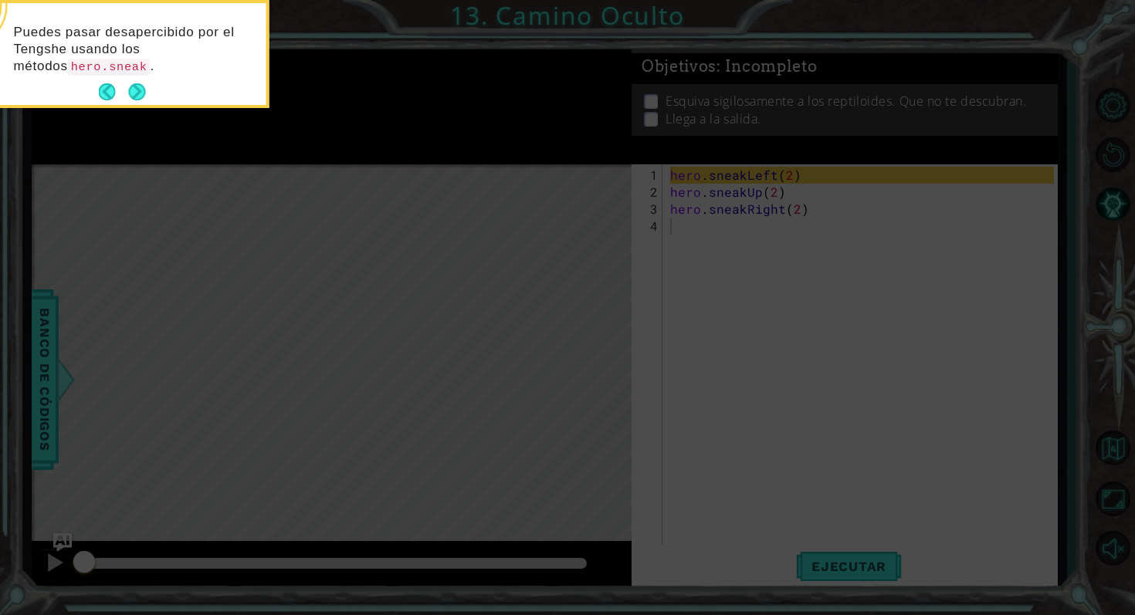
click at [160, 95] on div "Puedes pasar desapercibido por el Tengshe usando los métodos hero.sneak ." at bounding box center [115, 57] width 303 height 96
click at [111, 108] on icon at bounding box center [567, 92] width 1135 height 1046
click at [132, 95] on button "Next" at bounding box center [137, 91] width 17 height 17
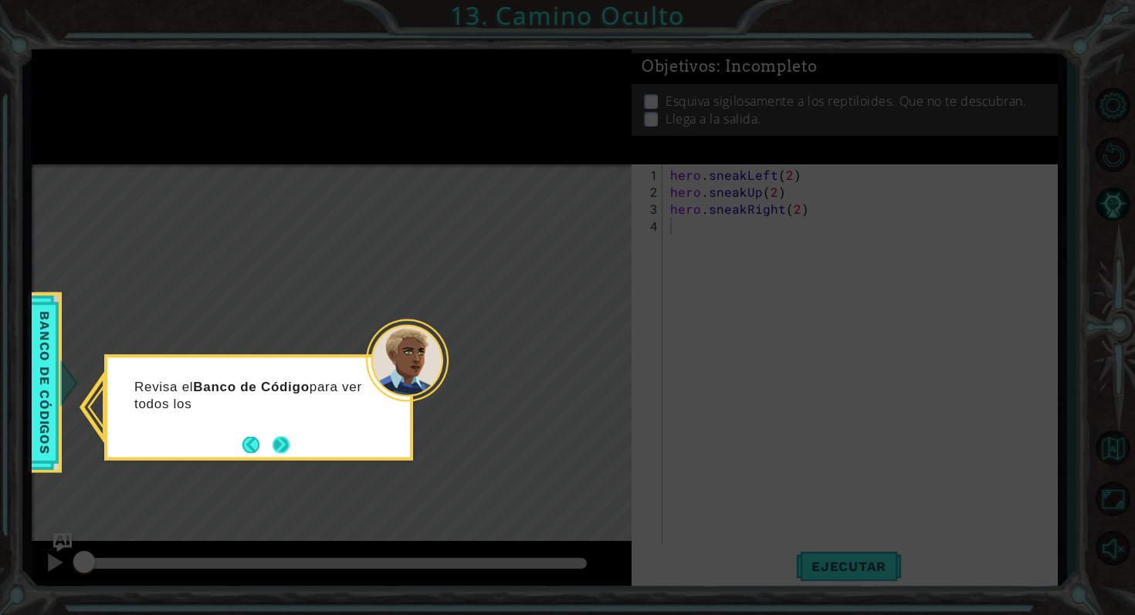
click at [273, 441] on button "Next" at bounding box center [280, 444] width 17 height 17
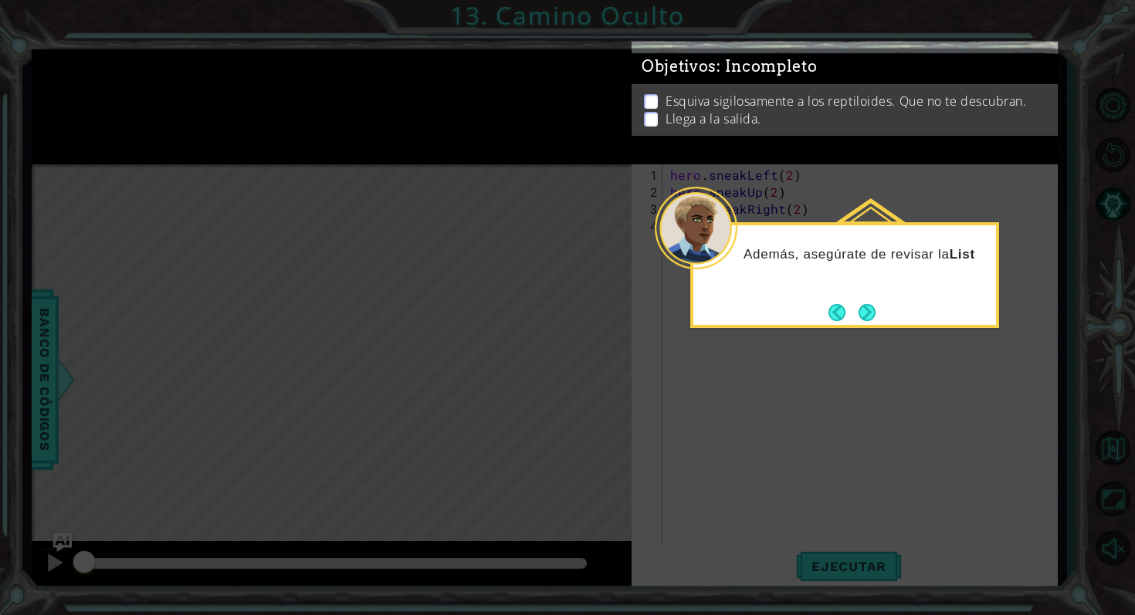
click at [557, 304] on div "Además, asegúrate de revisar la List" at bounding box center [844, 275] width 309 height 106
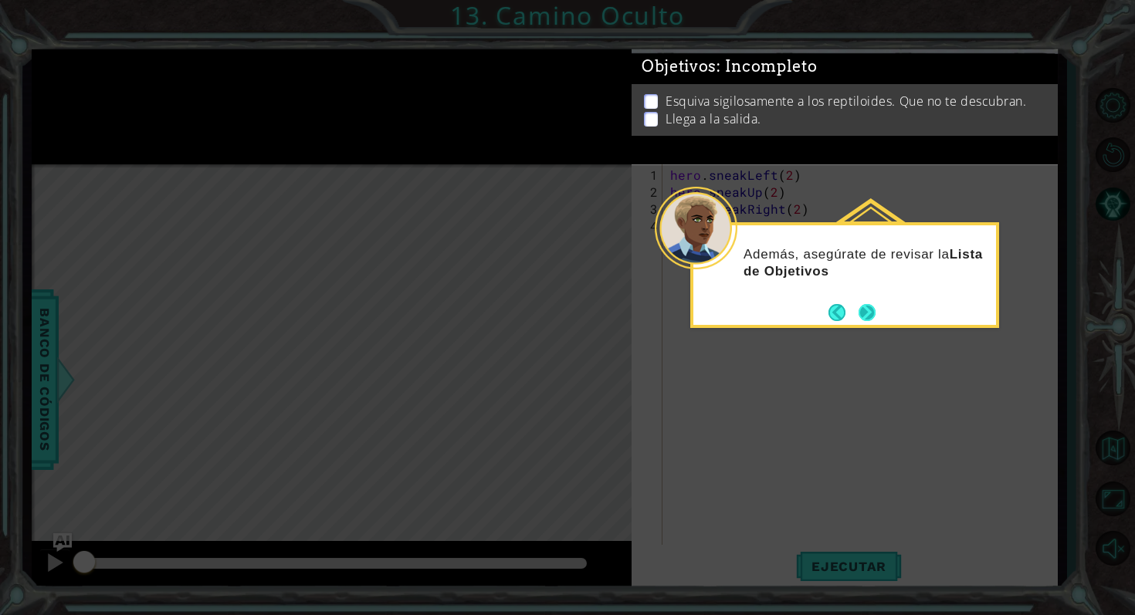
click at [557, 310] on button "Next" at bounding box center [866, 312] width 17 height 17
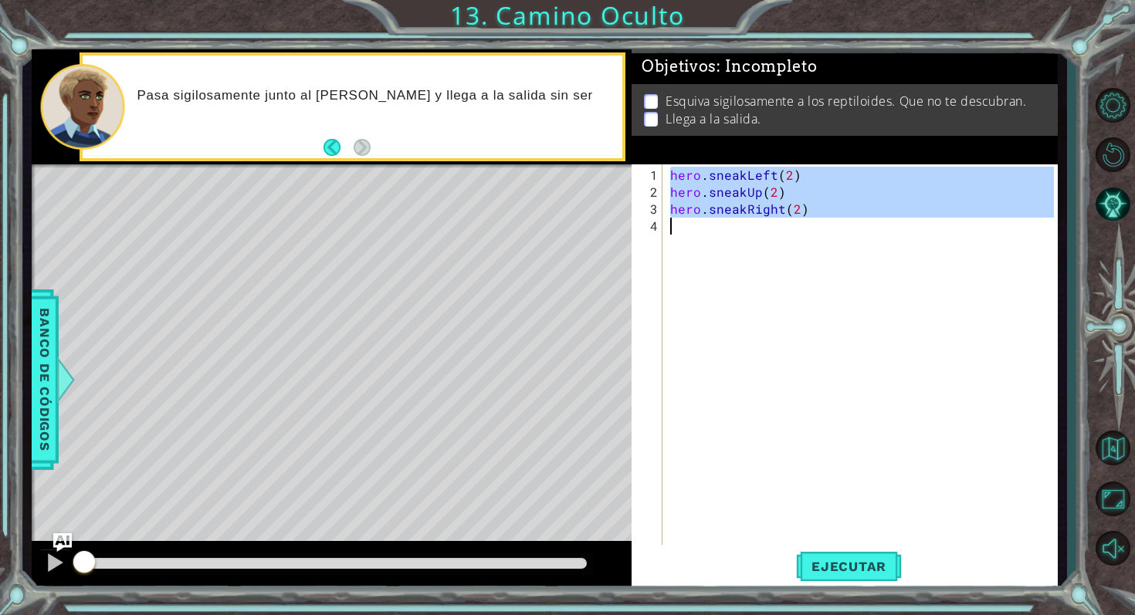
drag, startPoint x: 668, startPoint y: 174, endPoint x: 761, endPoint y: 235, distance: 111.3
click at [557, 235] on div "hero . sneakLeft ( 2 ) hero . sneakUp ( 2 ) hero . sneakRight ( 2 )" at bounding box center [864, 379] width 394 height 425
type textarea "hero.sneakRight(2)"
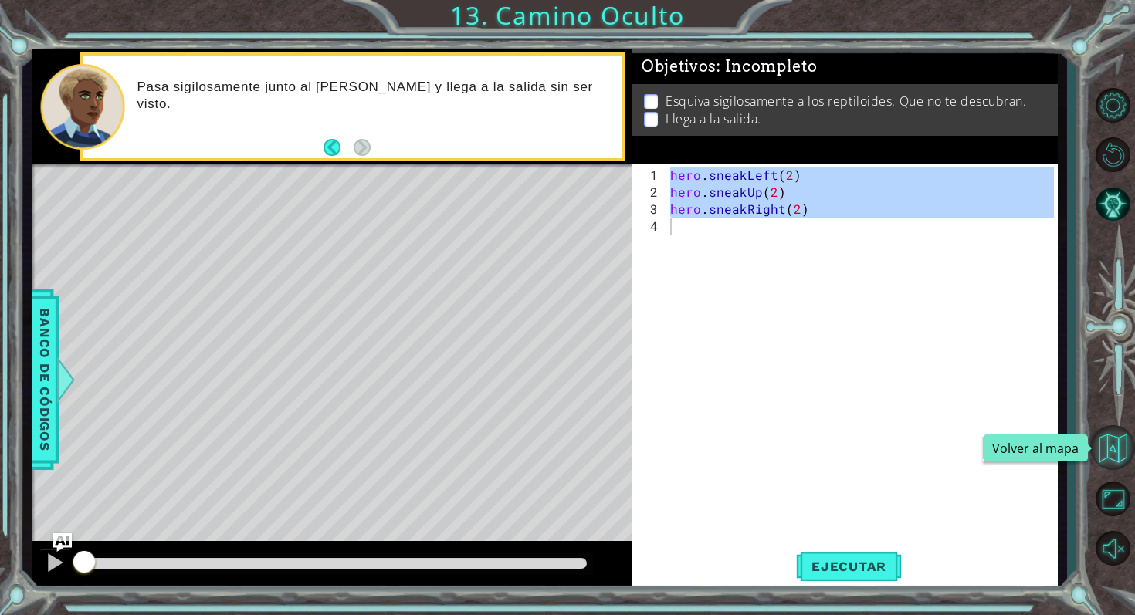
click at [557, 442] on button "Volver al mapa" at bounding box center [1112, 447] width 45 height 45
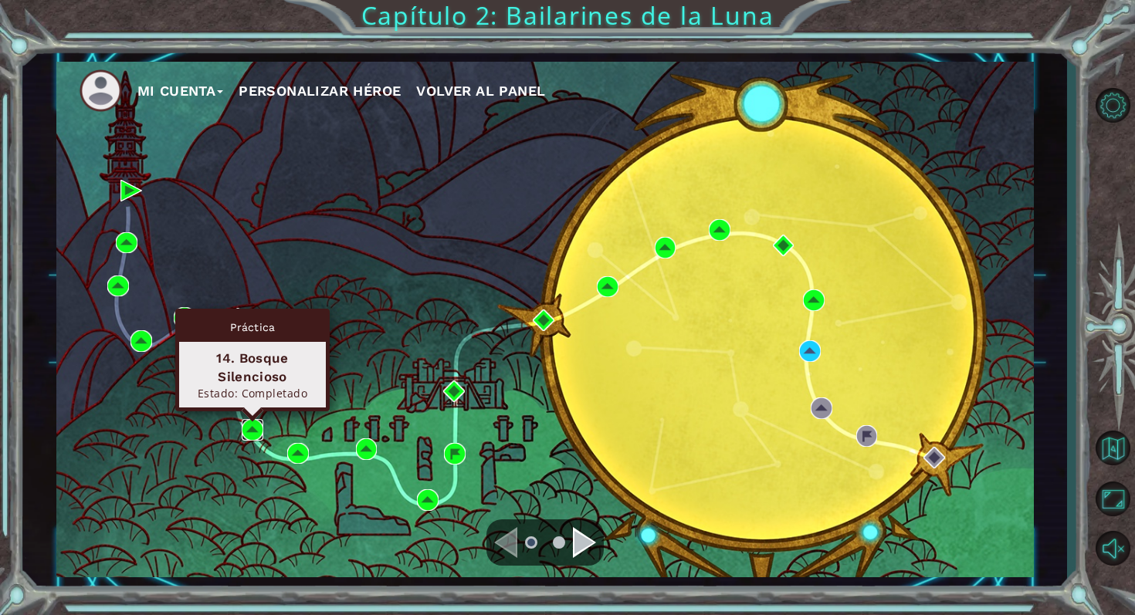
click at [252, 434] on img at bounding box center [253, 430] width 22 height 22
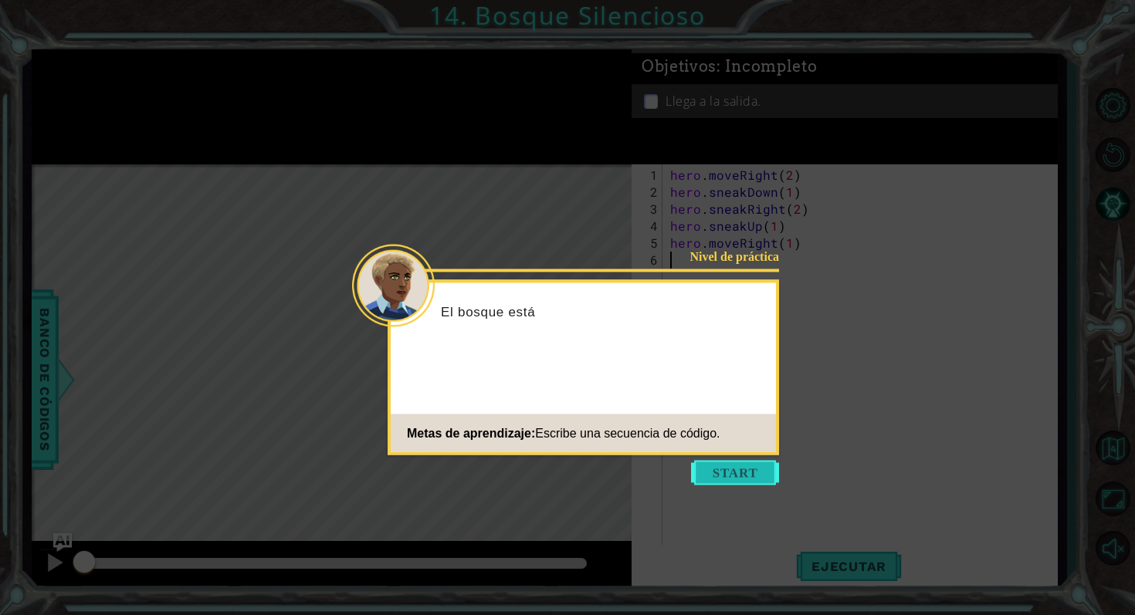
click at [557, 465] on button "Start" at bounding box center [735, 473] width 88 height 25
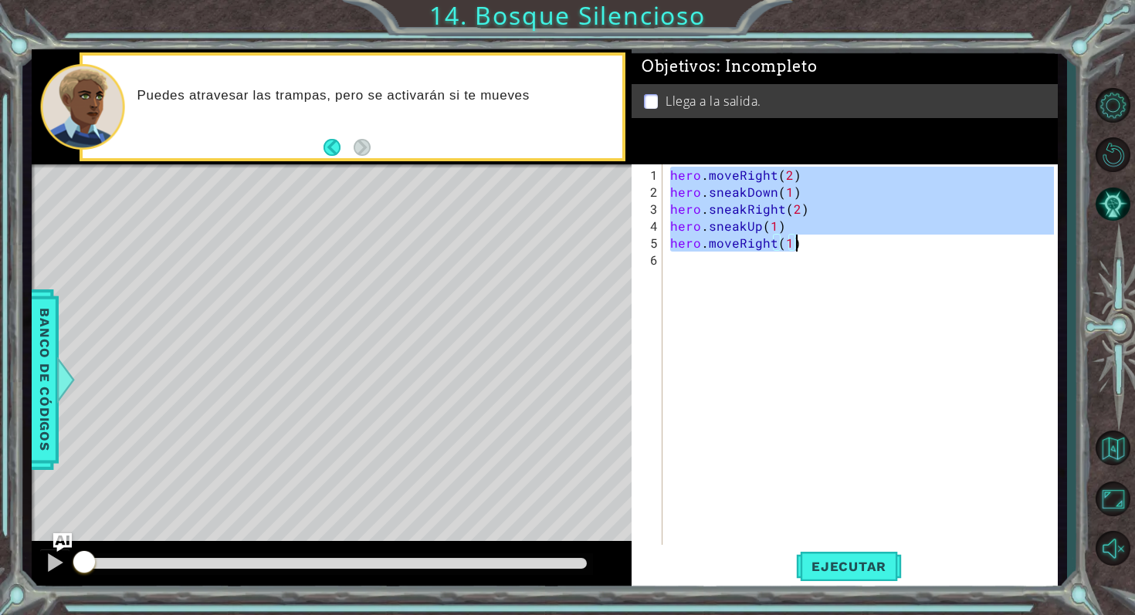
drag, startPoint x: 668, startPoint y: 176, endPoint x: 799, endPoint y: 238, distance: 145.3
click at [557, 238] on div "hero . moveRight ( 2 ) hero . sneakDown ( 1 ) hero . sneakRight ( 2 ) hero . sn…" at bounding box center [864, 379] width 394 height 425
type textarea "hero.sneakUp(1) hero.moveRight(1)"
